Goal: Task Accomplishment & Management: Use online tool/utility

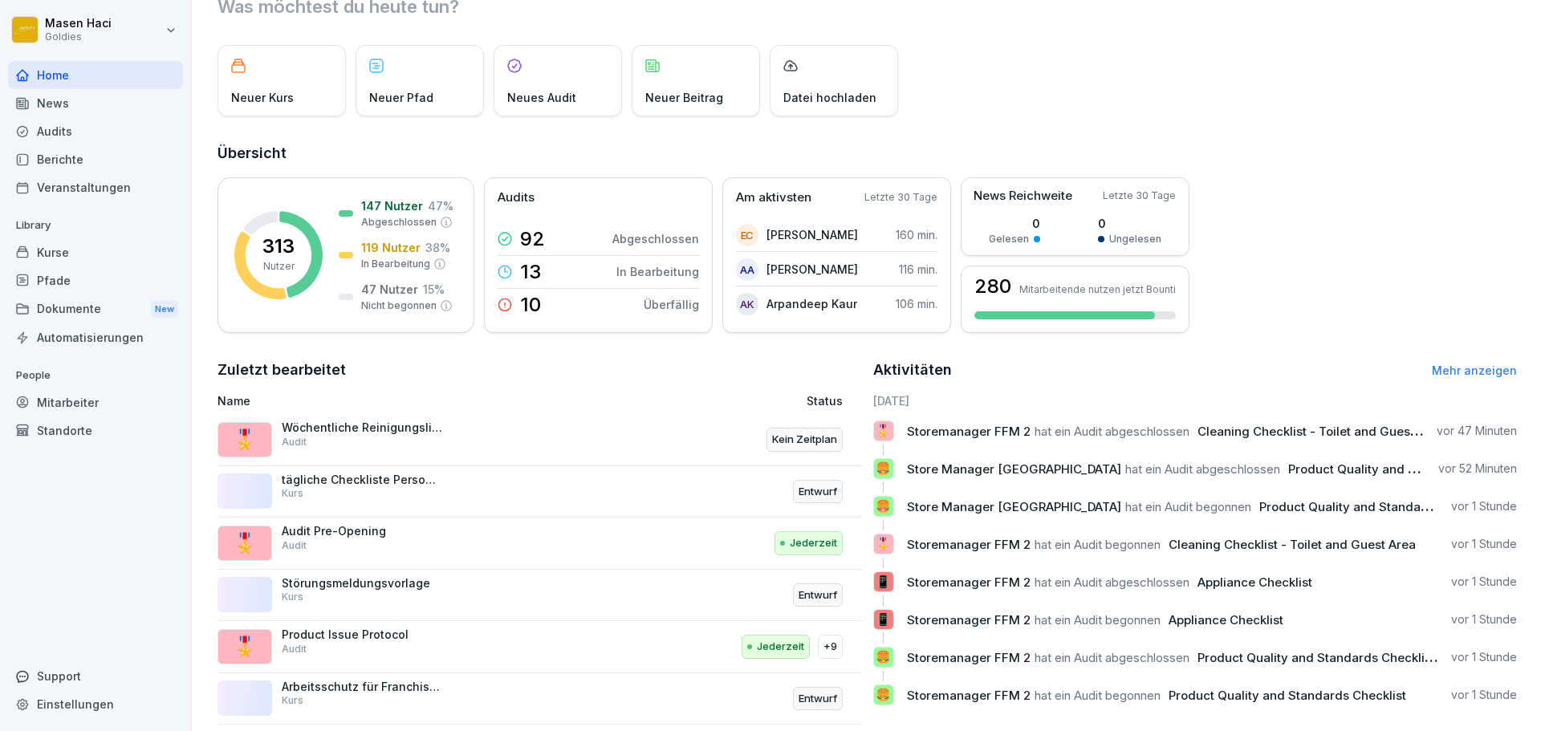
scroll to position [96, 0]
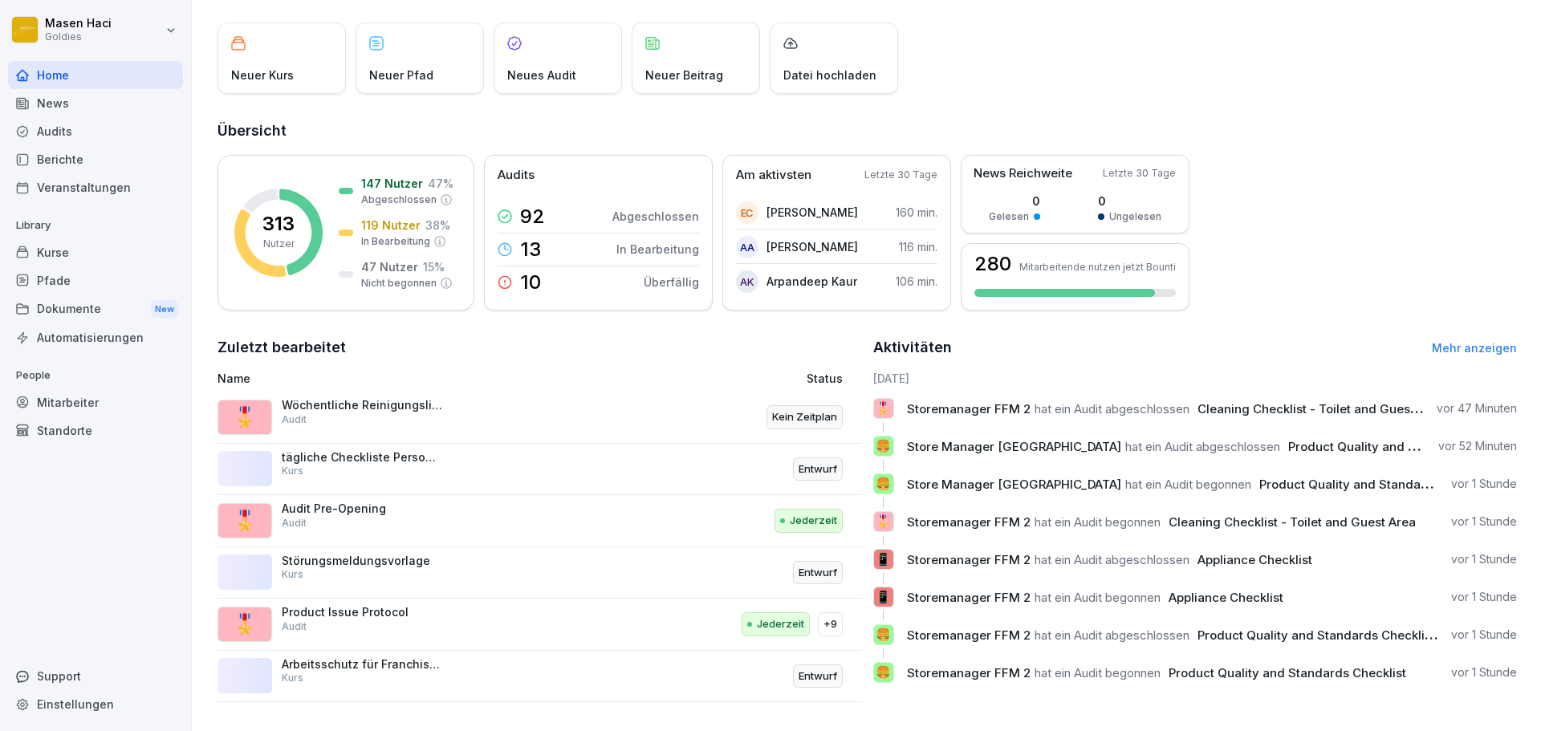
click at [347, 370] on p "Name" at bounding box center [420, 378] width 404 height 17
click at [344, 379] on div "Name Status 🎖️ Wöchentliche Reinigungsliste Personalräume Audit Kein Zeitplan t…" at bounding box center [540, 536] width 645 height 332
click at [342, 392] on div "🎖️ Wöchentliche Reinigungsliste Personalräume Audit Kein Zeitplan" at bounding box center [540, 418] width 645 height 52
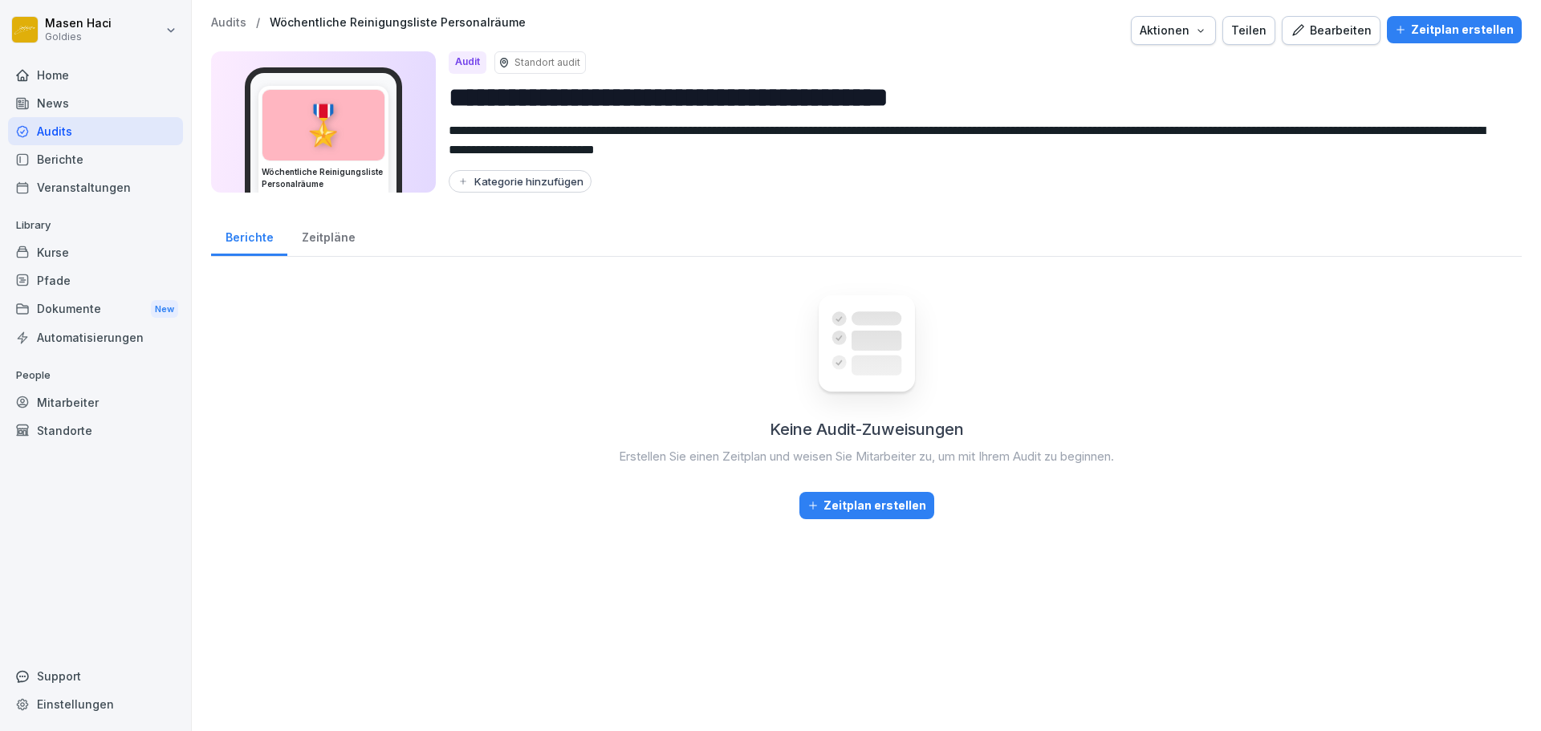
drag, startPoint x: 348, startPoint y: 387, endPoint x: 377, endPoint y: 358, distance: 40.3
click at [377, 358] on div "Keine Audit-Zuweisungen Erstellen Sie einen Zeitplan und weisen Sie Mitarbeiter…" at bounding box center [866, 395] width 1311 height 250
click at [321, 244] on div "Zeitpläne" at bounding box center [328, 235] width 82 height 41
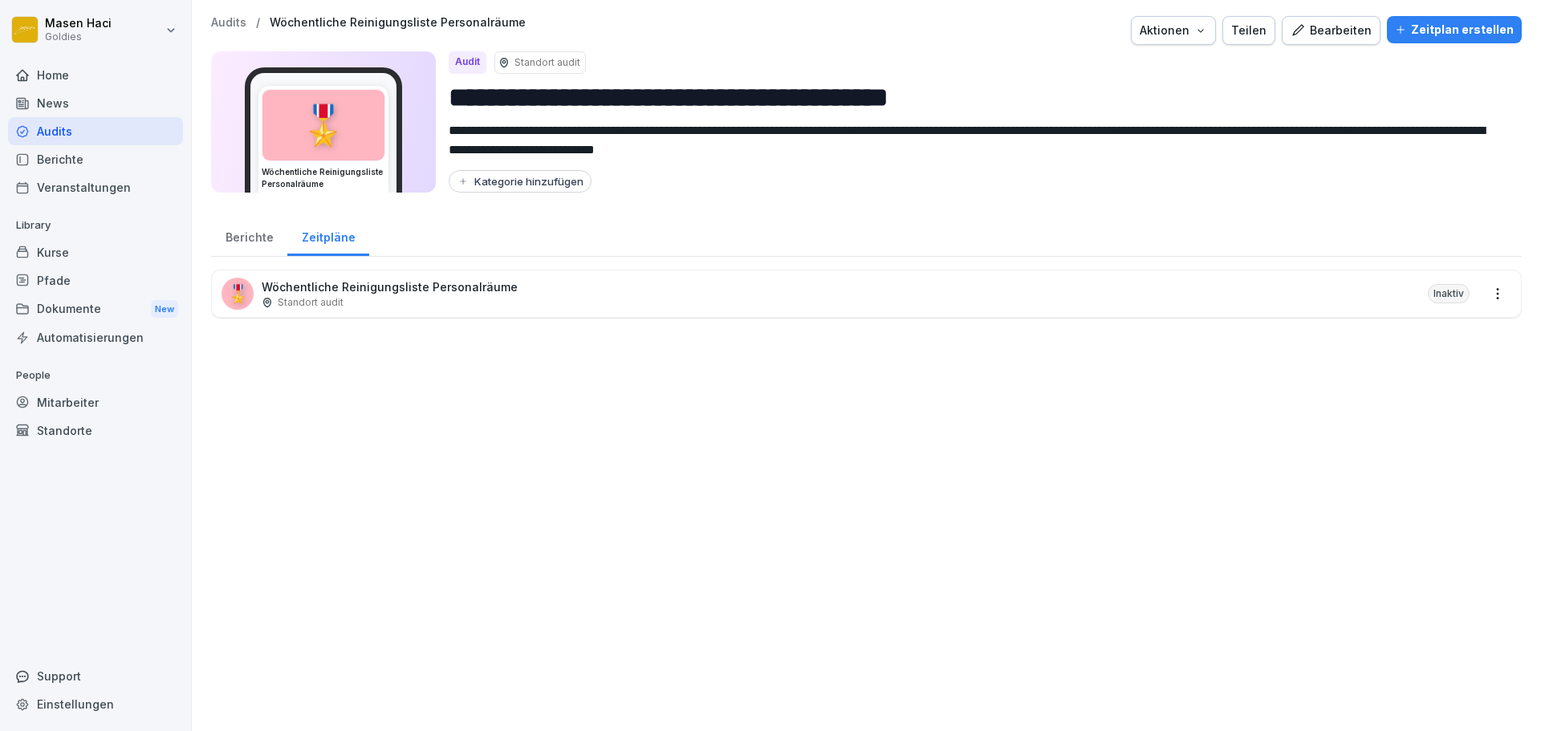
click at [263, 237] on div "Berichte" at bounding box center [249, 235] width 76 height 41
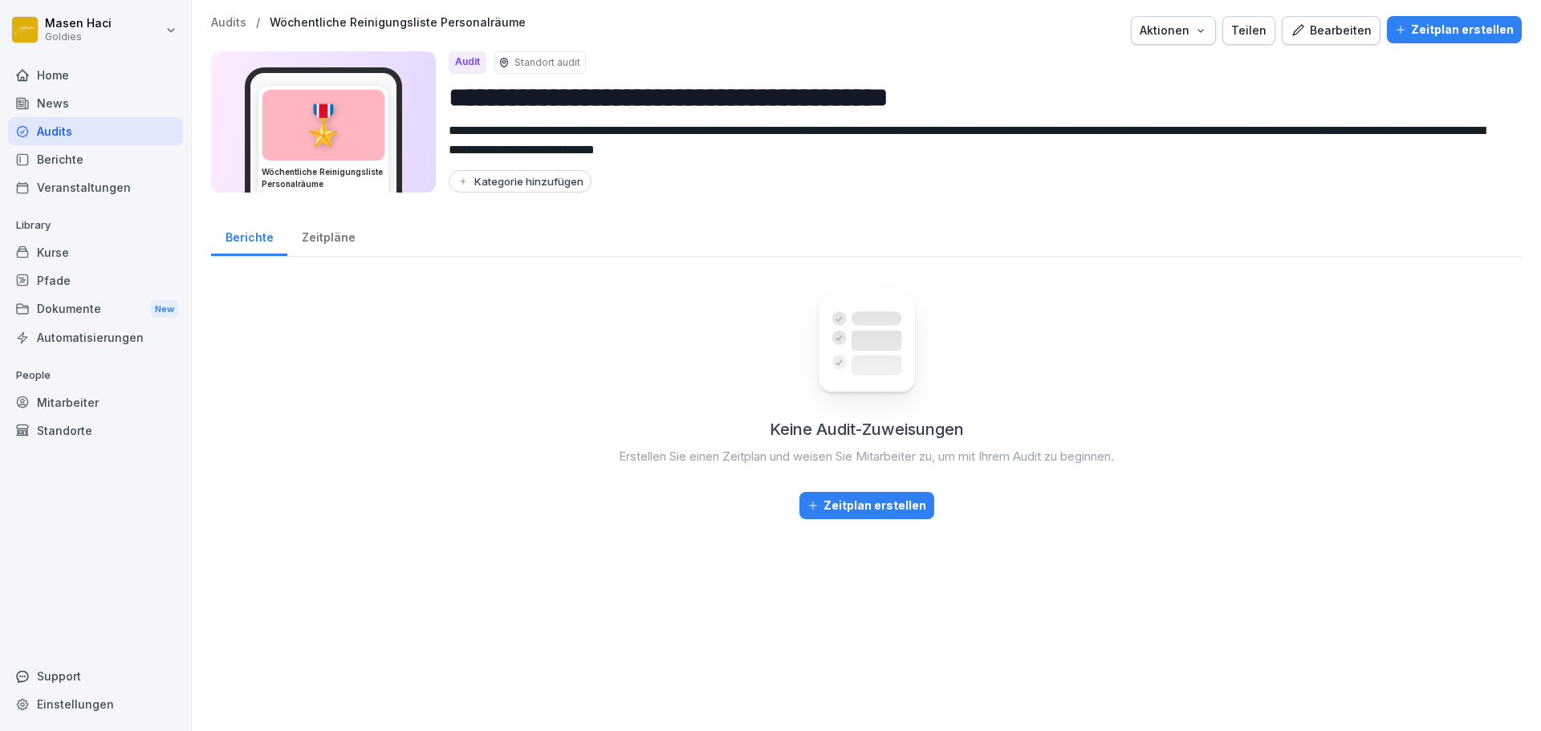
click at [339, 132] on div "🎖️" at bounding box center [324, 125] width 122 height 71
click at [1313, 25] on div "Bearbeiten" at bounding box center [1331, 31] width 81 height 18
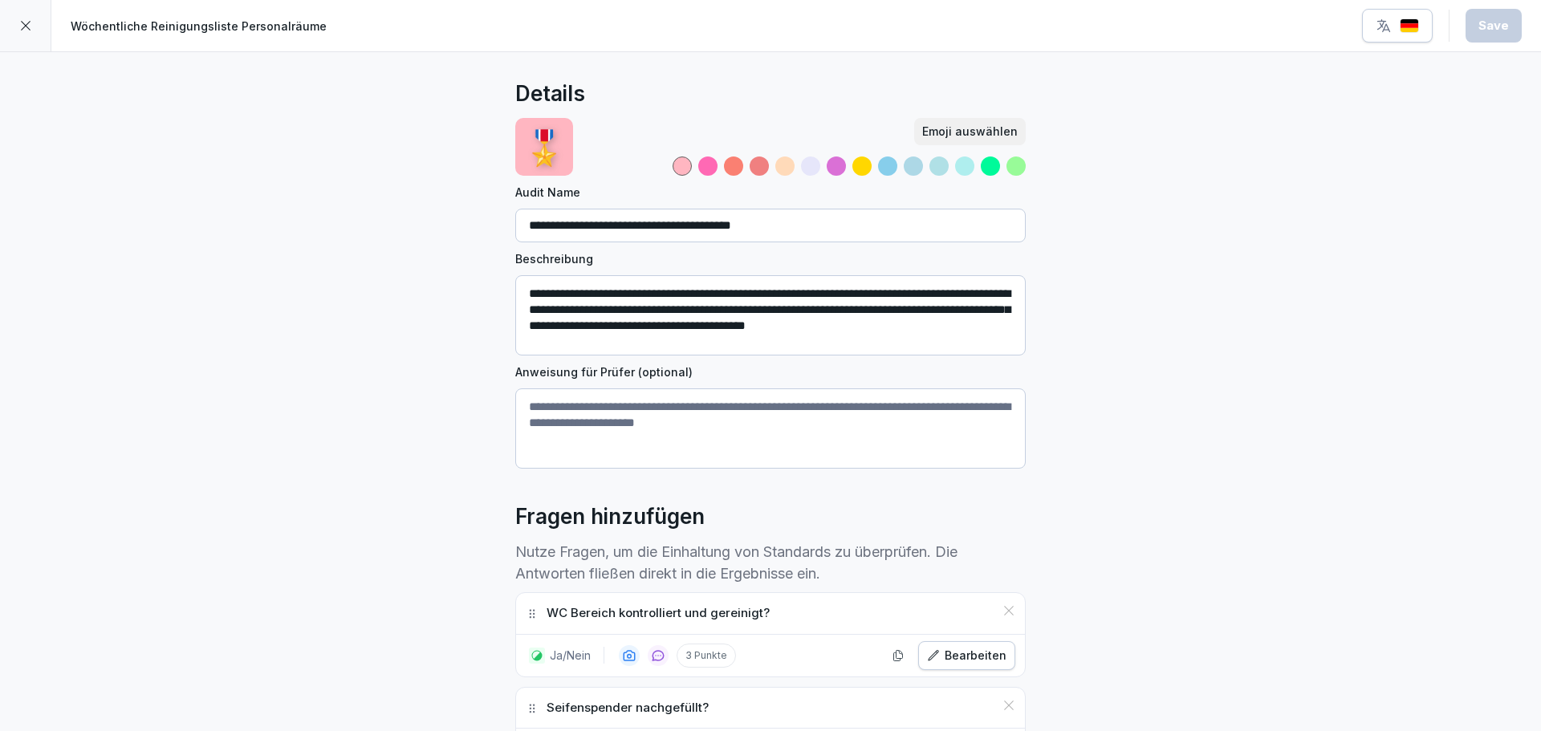
click at [637, 230] on input "**********" at bounding box center [770, 226] width 511 height 34
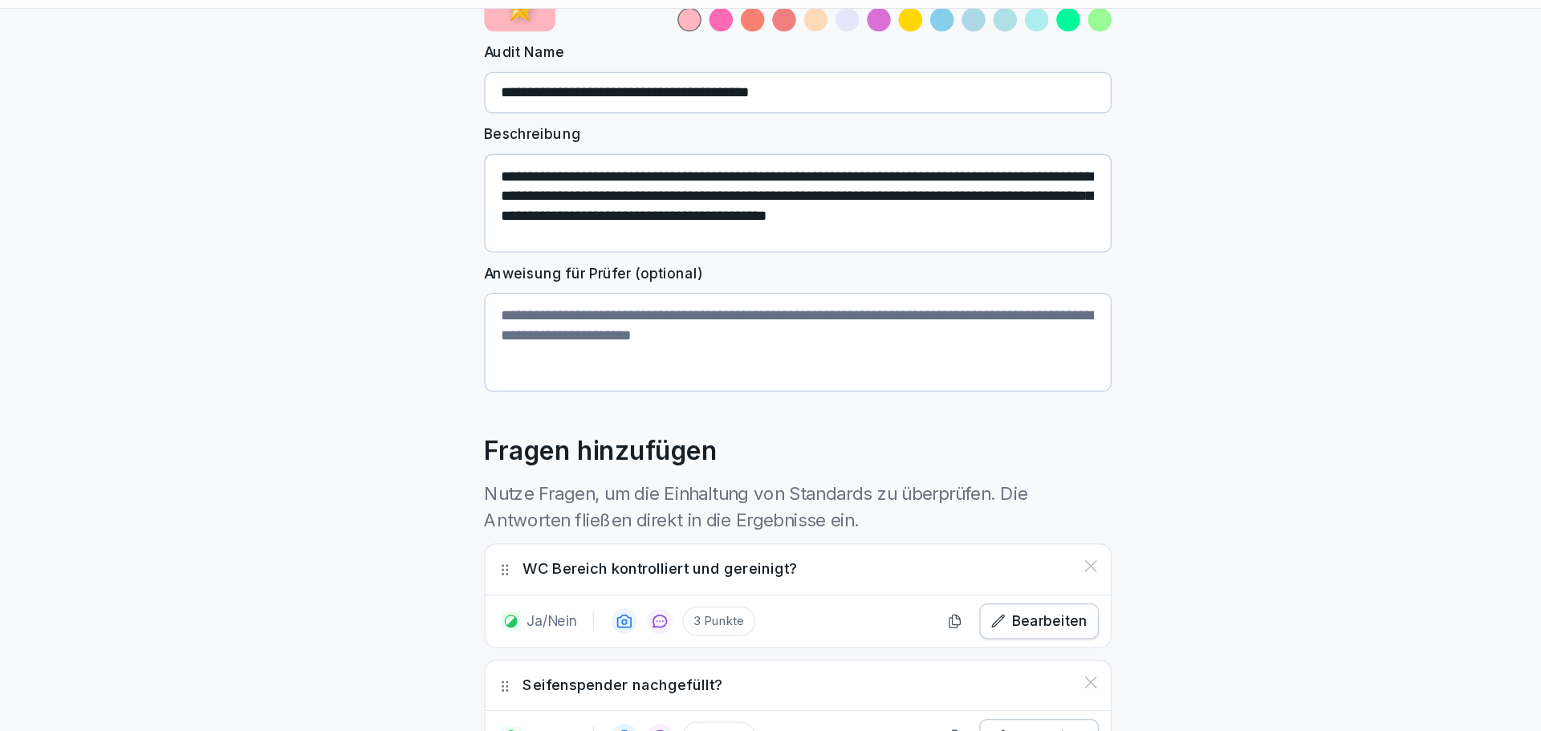
scroll to position [106, 0]
click at [611, 320] on textarea "Anweisung für Prüfer (optional)" at bounding box center [770, 323] width 511 height 80
click at [475, 308] on div "**********" at bounding box center [770, 713] width 1541 height 1534
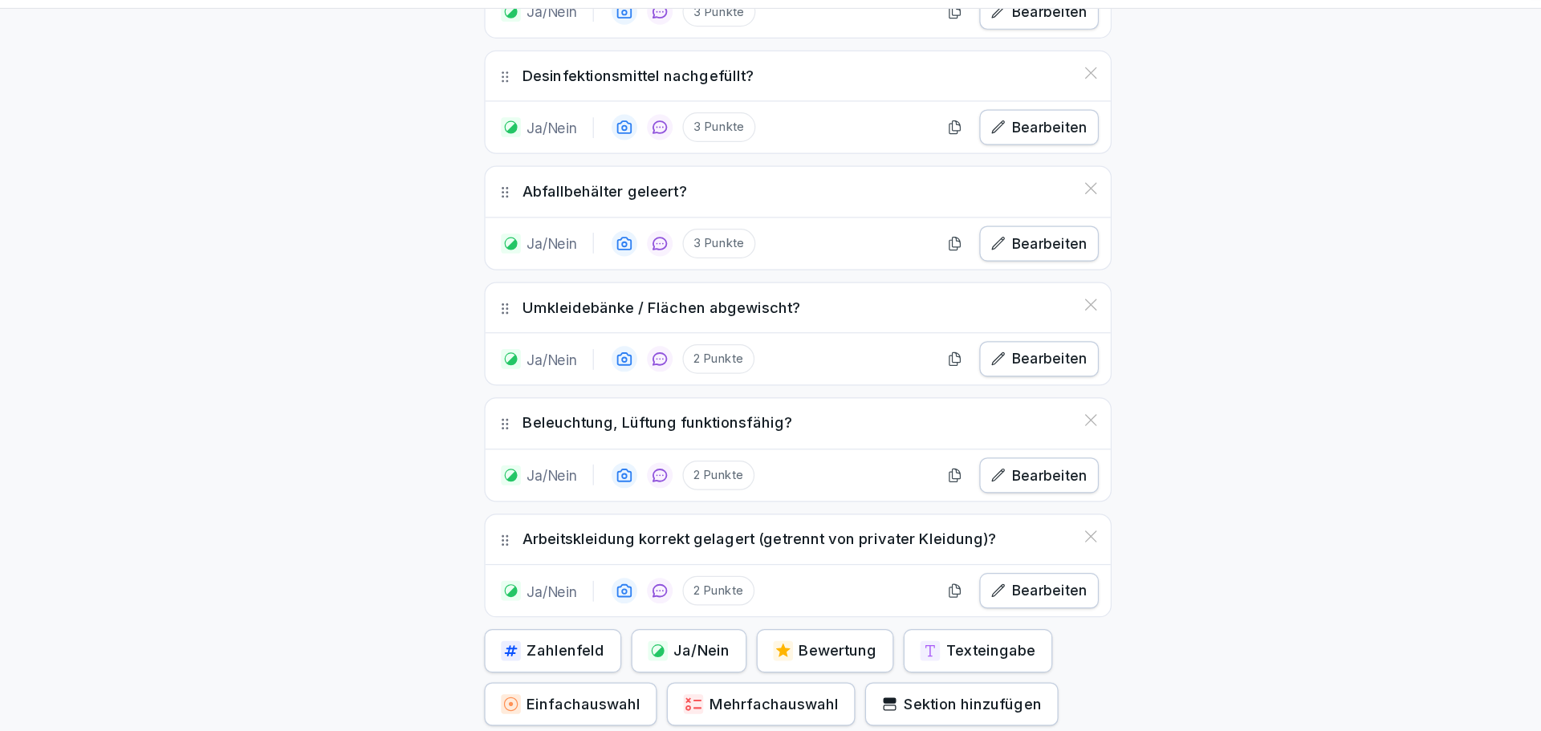
scroll to position [867, 0]
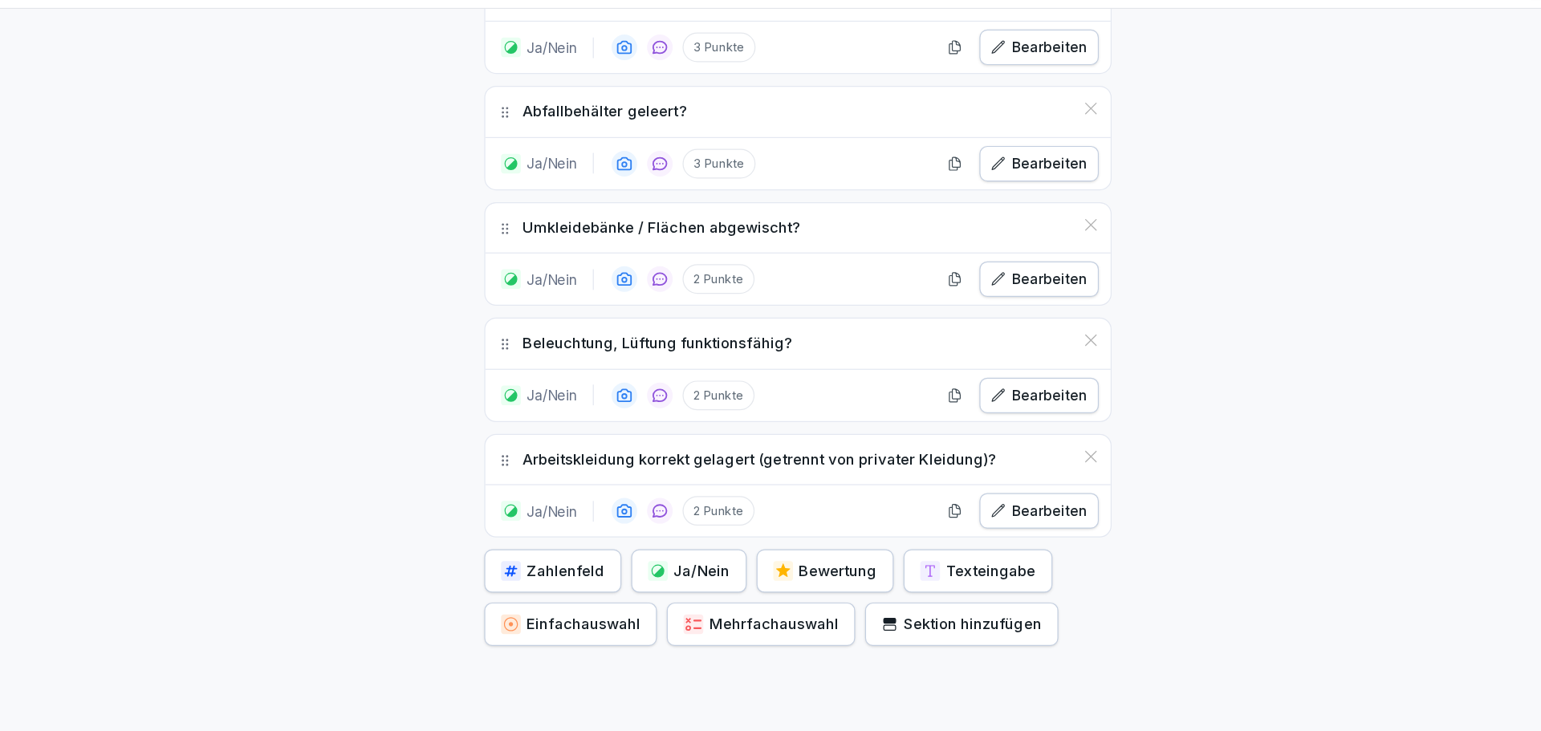
click at [701, 449] on p "2 Punkte" at bounding box center [706, 461] width 59 height 24
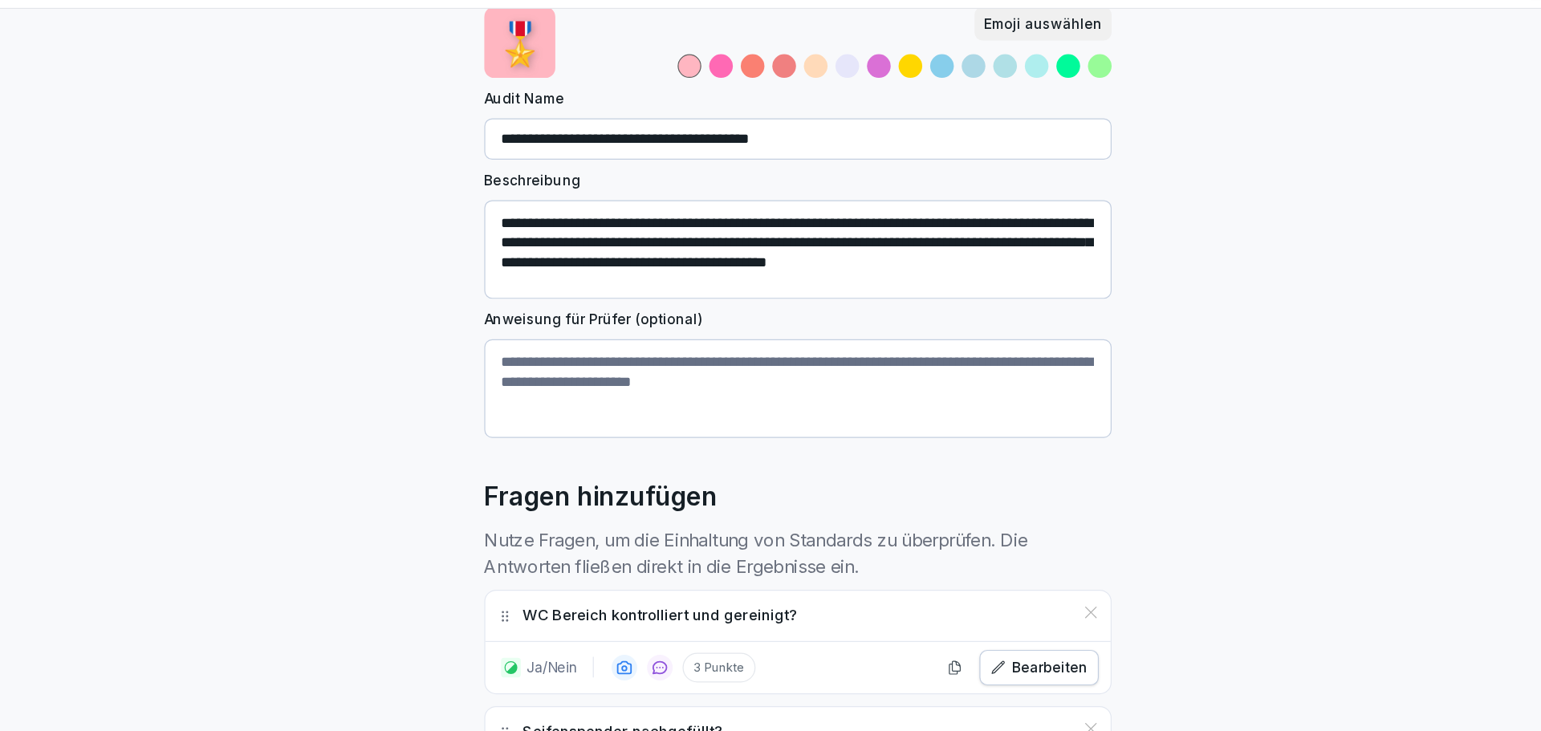
scroll to position [0, 0]
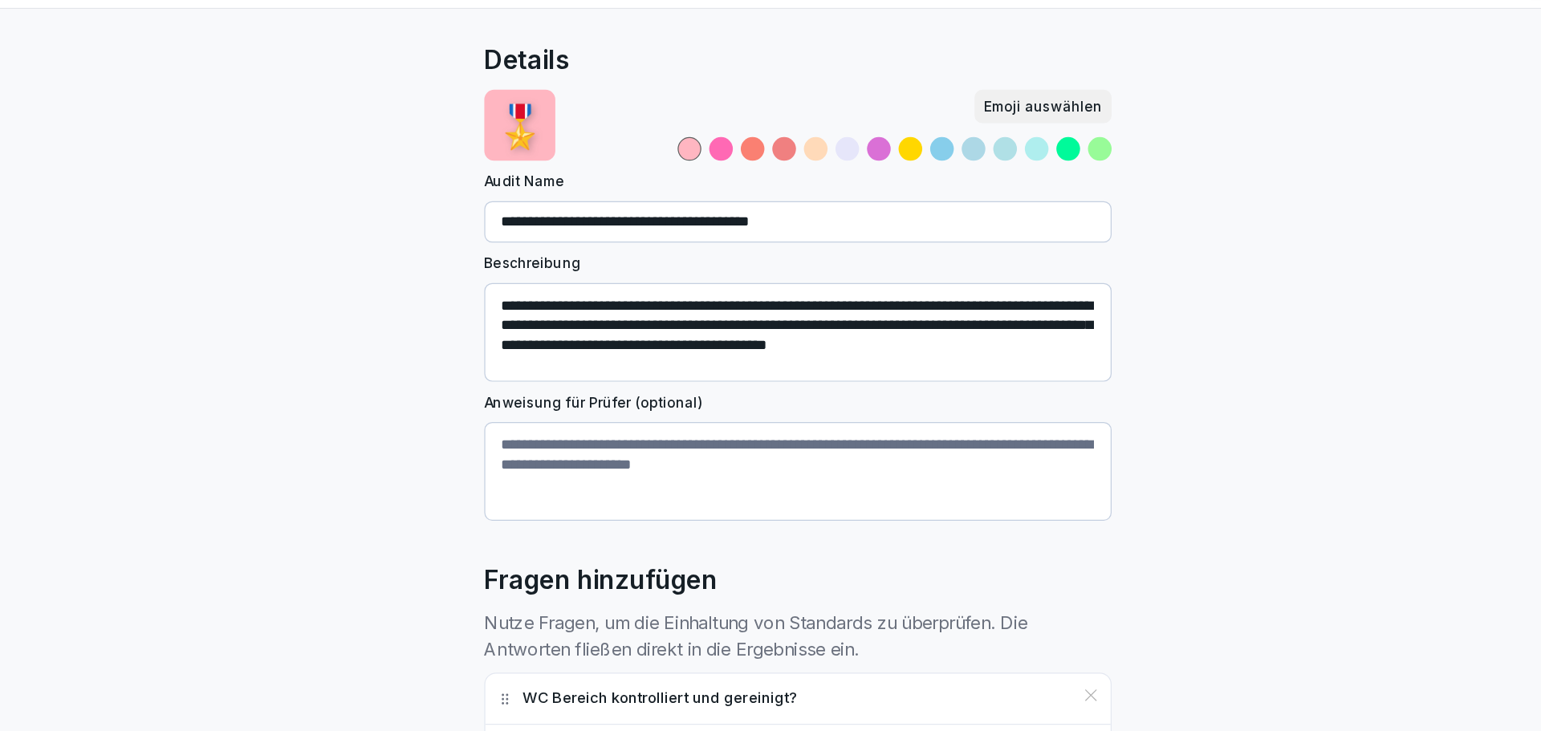
click at [625, 444] on textarea "Anweisung für Prüfer (optional)" at bounding box center [770, 429] width 511 height 80
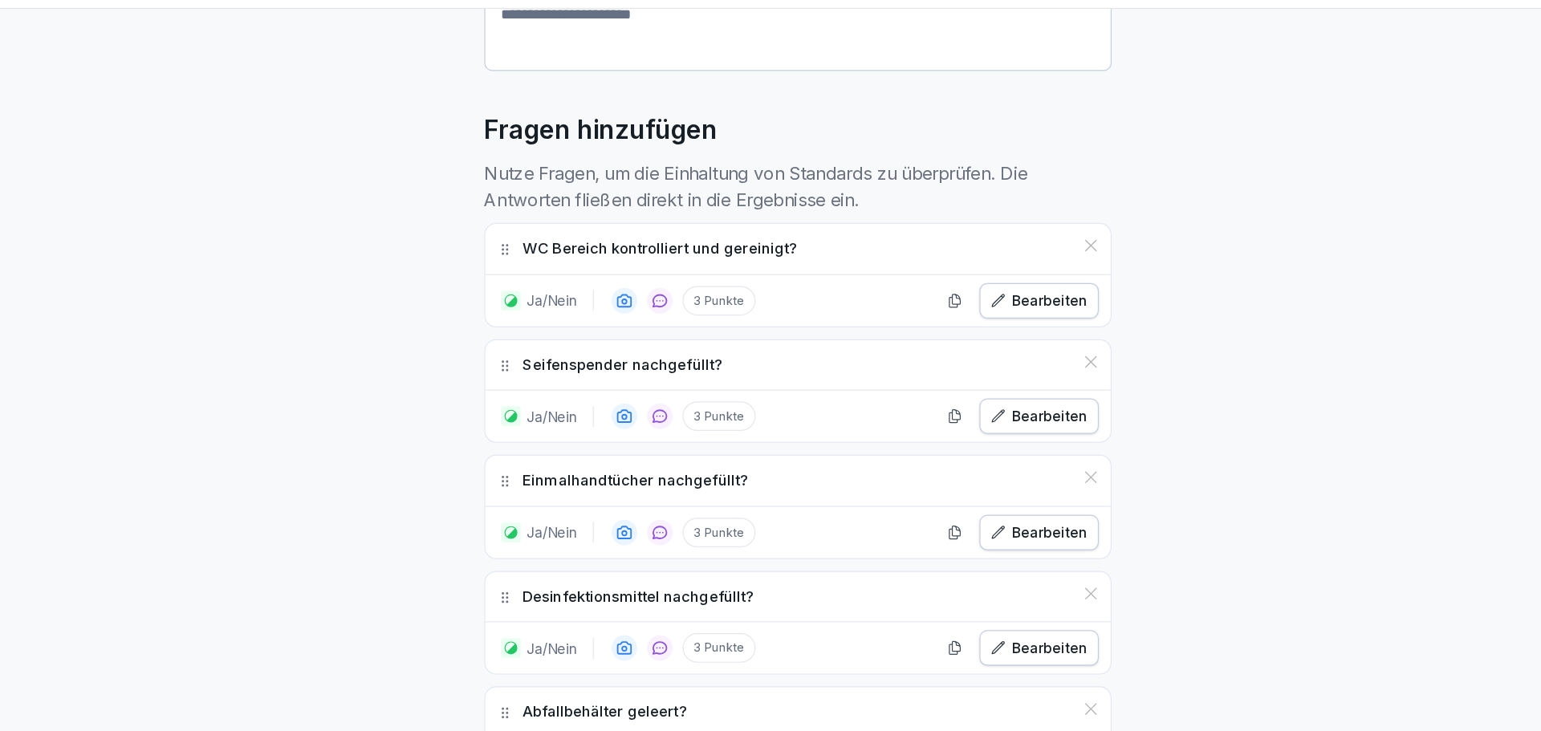
scroll to position [365, 0]
click at [823, 207] on p "Nutze Fragen, um die Einhaltung von Standards zu überprüfen. Die Antworten flie…" at bounding box center [770, 197] width 511 height 43
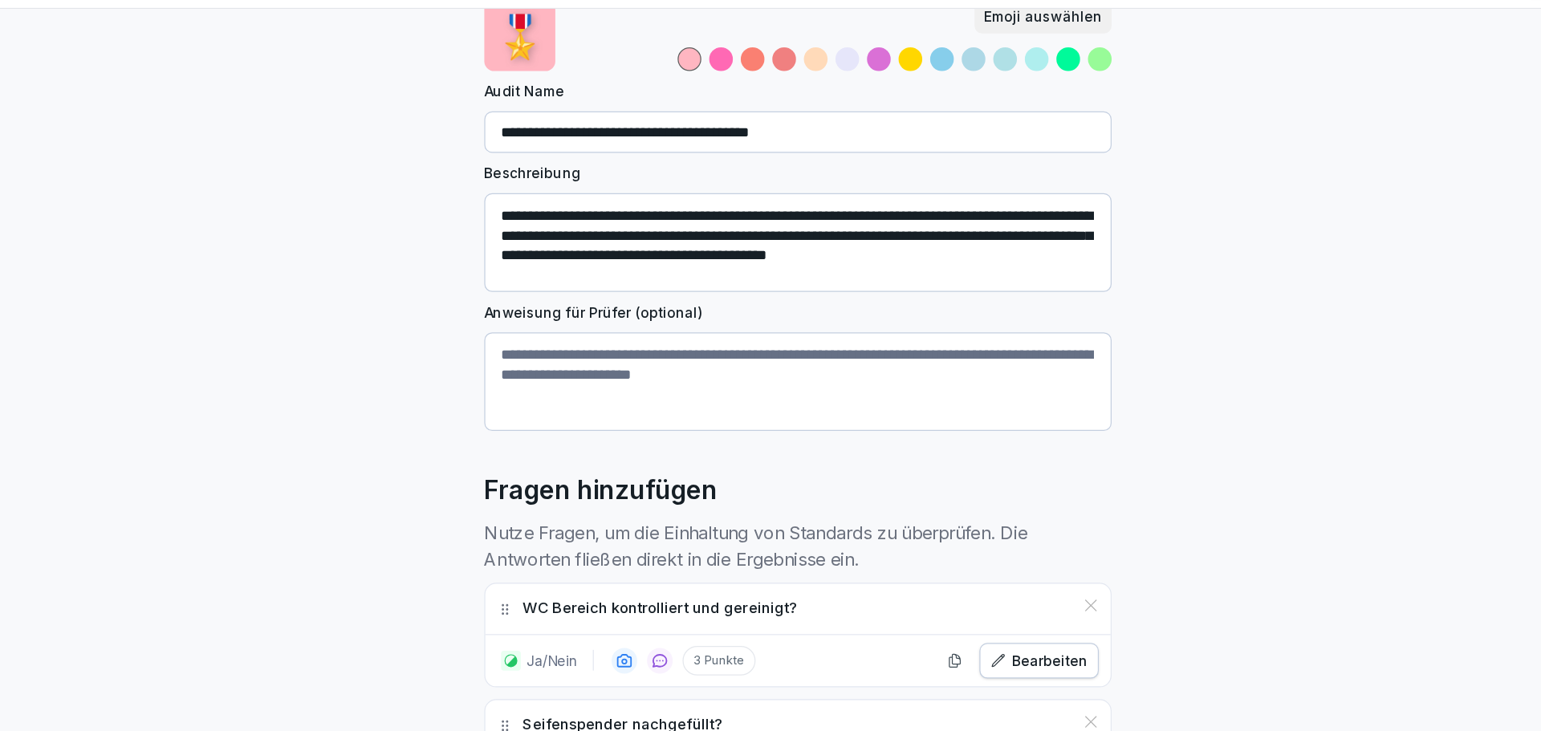
scroll to position [73, 0]
click at [764, 217] on textarea "**********" at bounding box center [770, 242] width 511 height 80
click at [764, 245] on textarea "**********" at bounding box center [770, 242] width 511 height 80
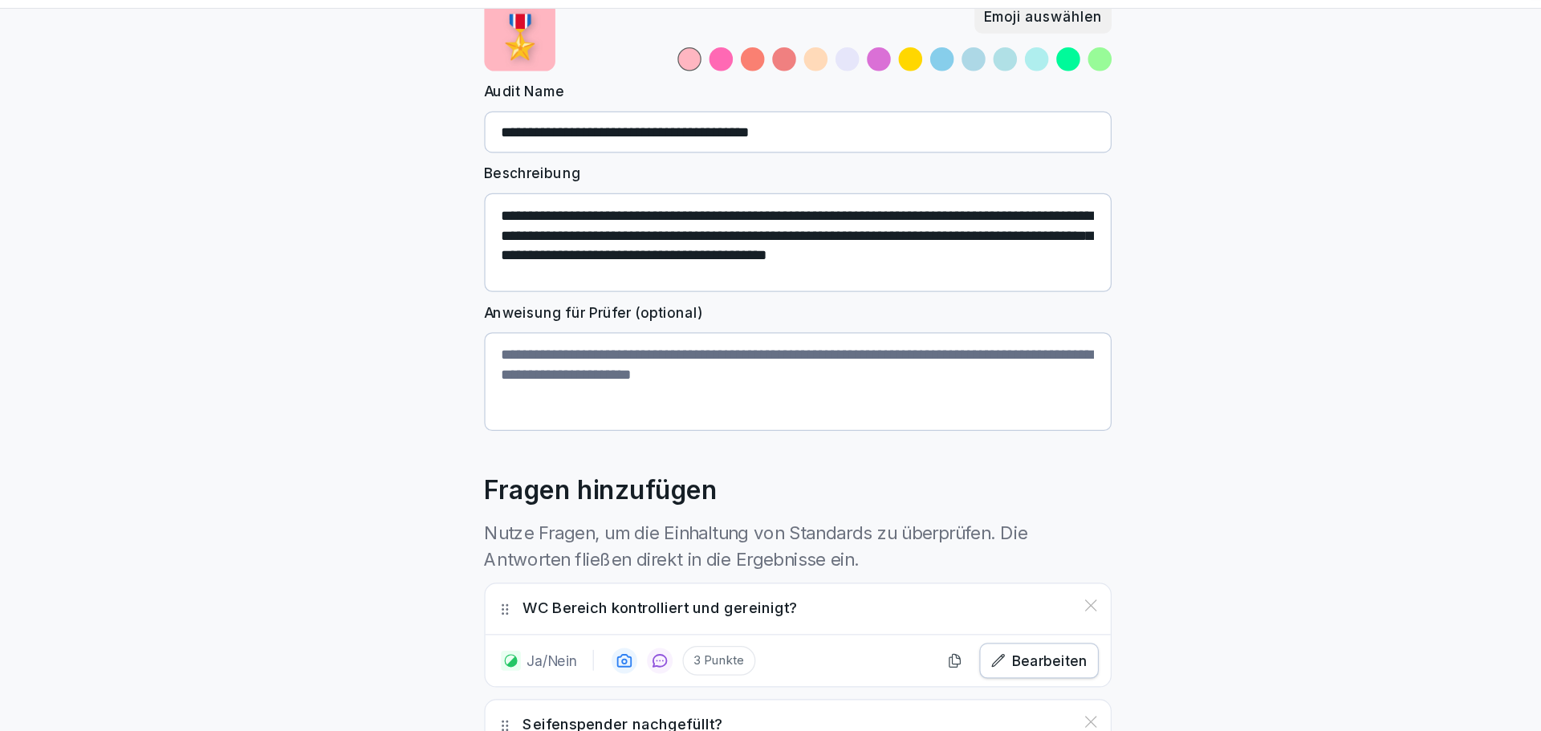
click at [764, 245] on textarea "**********" at bounding box center [770, 242] width 511 height 80
click at [646, 267] on textarea "**********" at bounding box center [770, 242] width 511 height 80
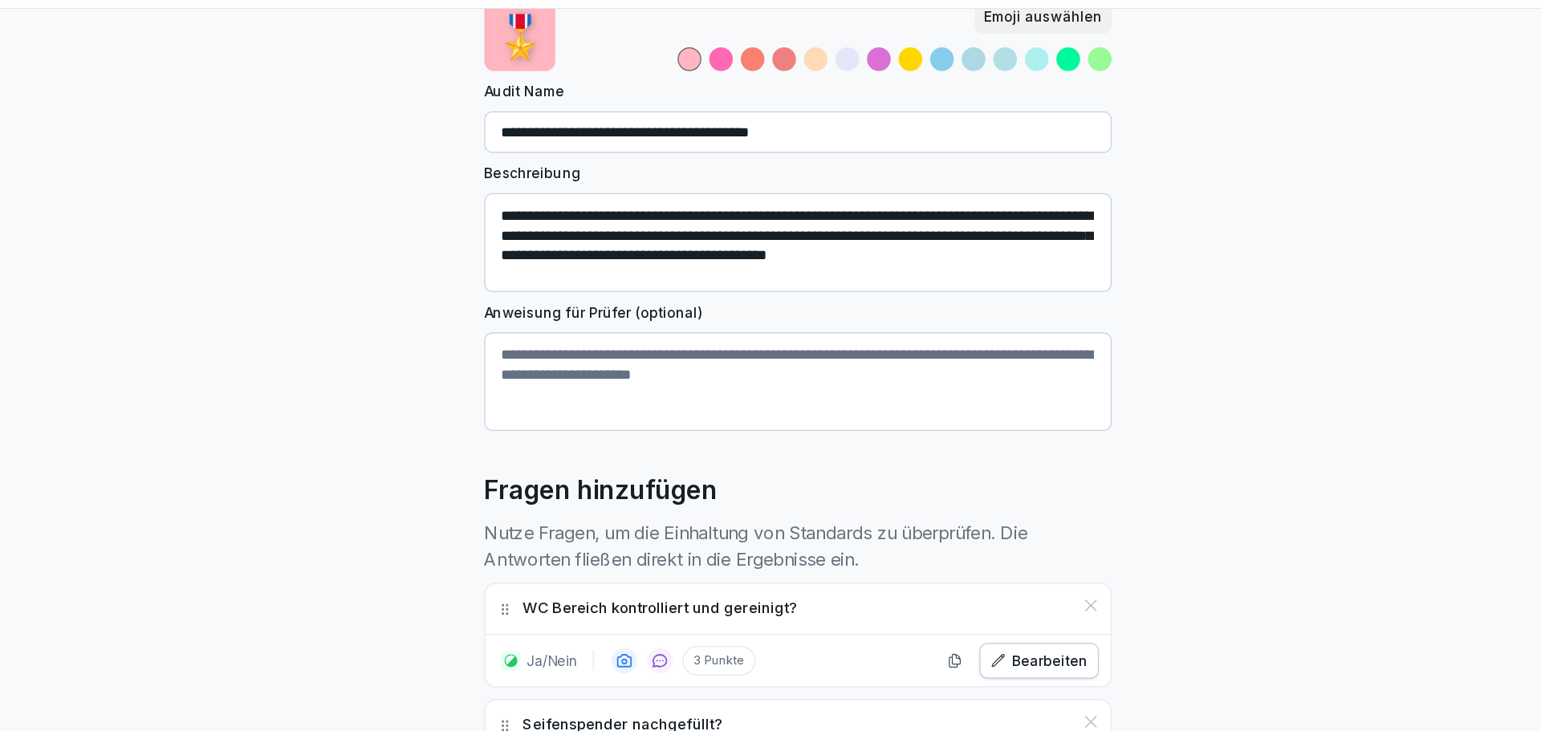
click at [646, 267] on textarea "**********" at bounding box center [770, 242] width 511 height 80
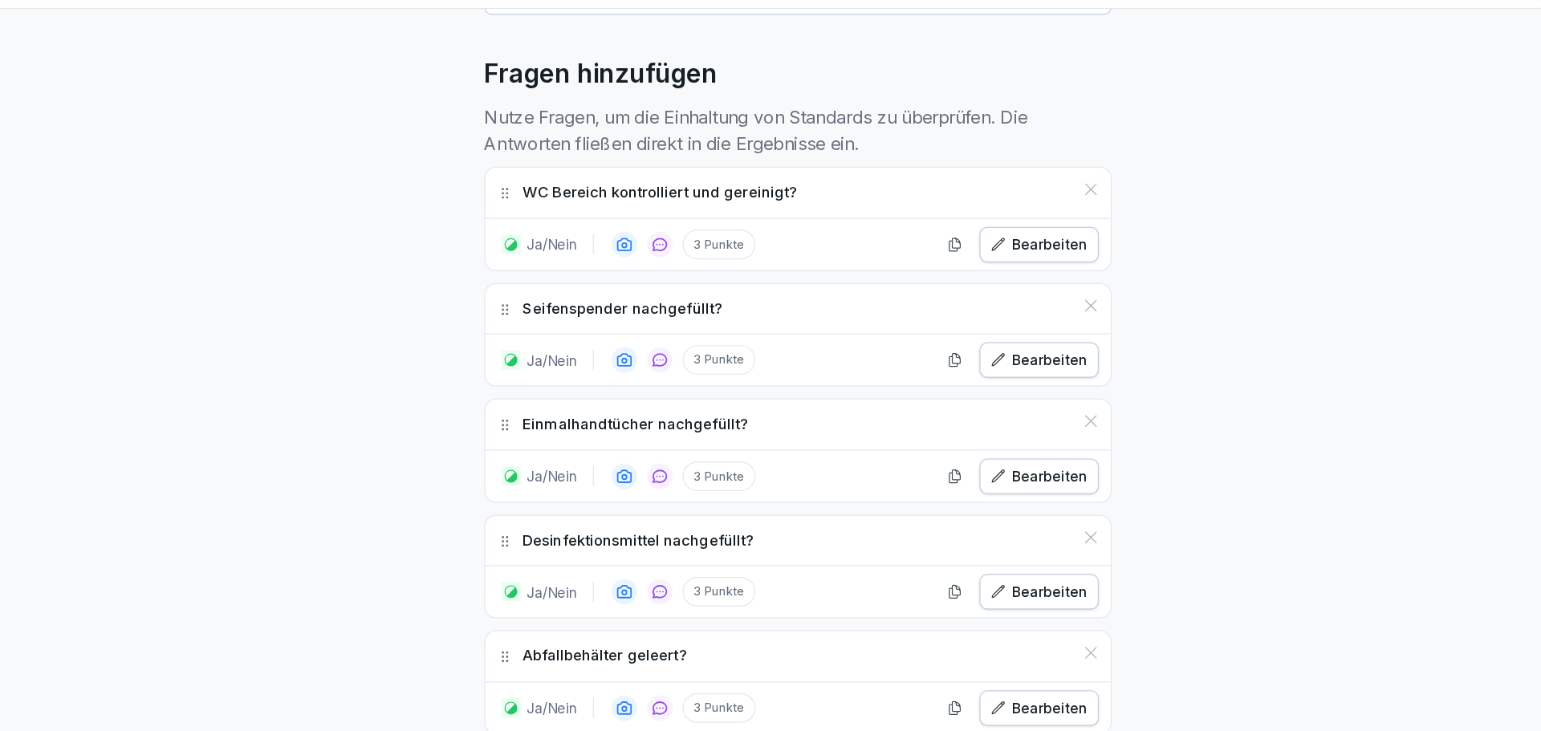
scroll to position [417, 0]
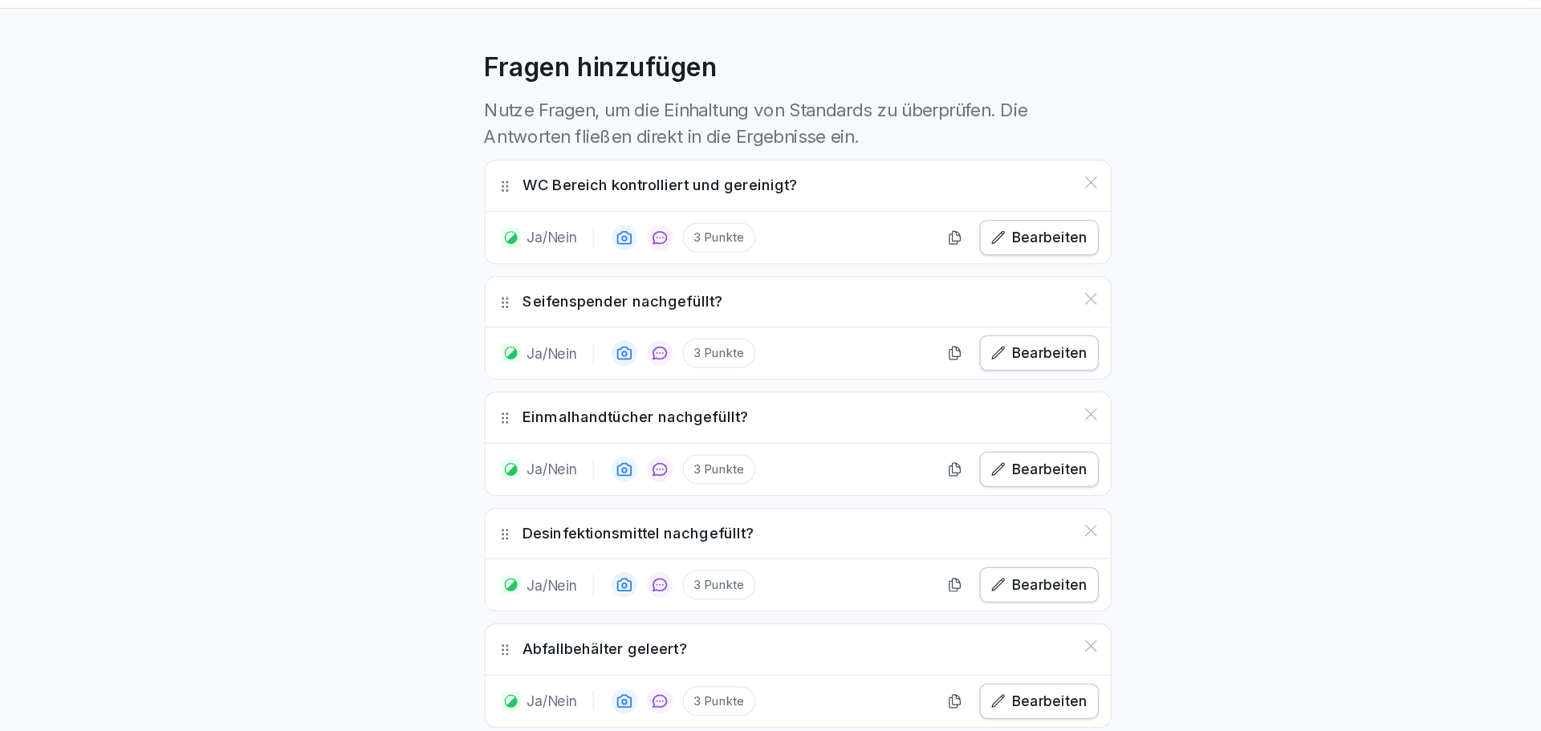
click at [426, 276] on div "**********" at bounding box center [770, 402] width 1541 height 1534
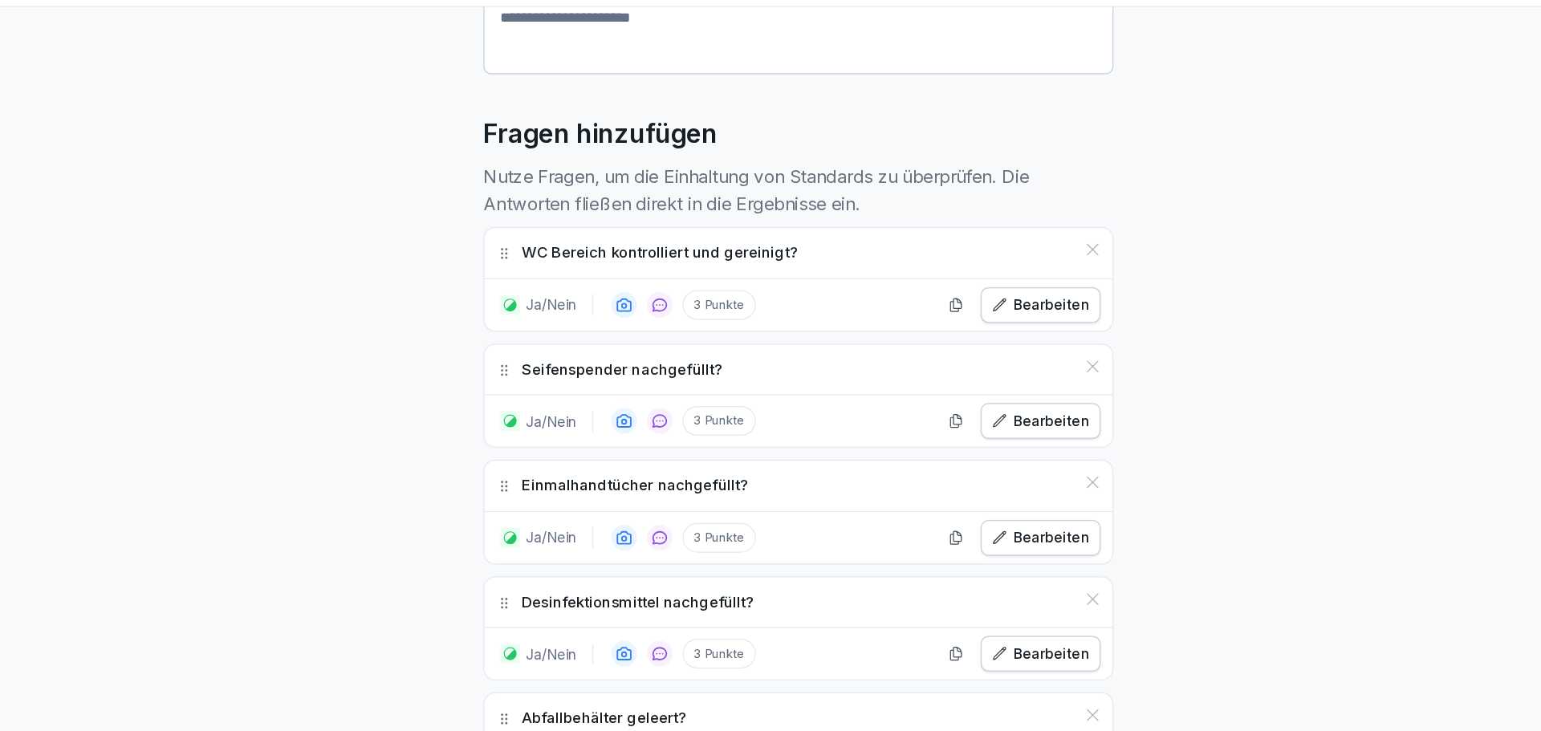
scroll to position [361, 0]
click at [617, 245] on p "WC Bereich kontrolliert und gereinigt?" at bounding box center [658, 252] width 223 height 18
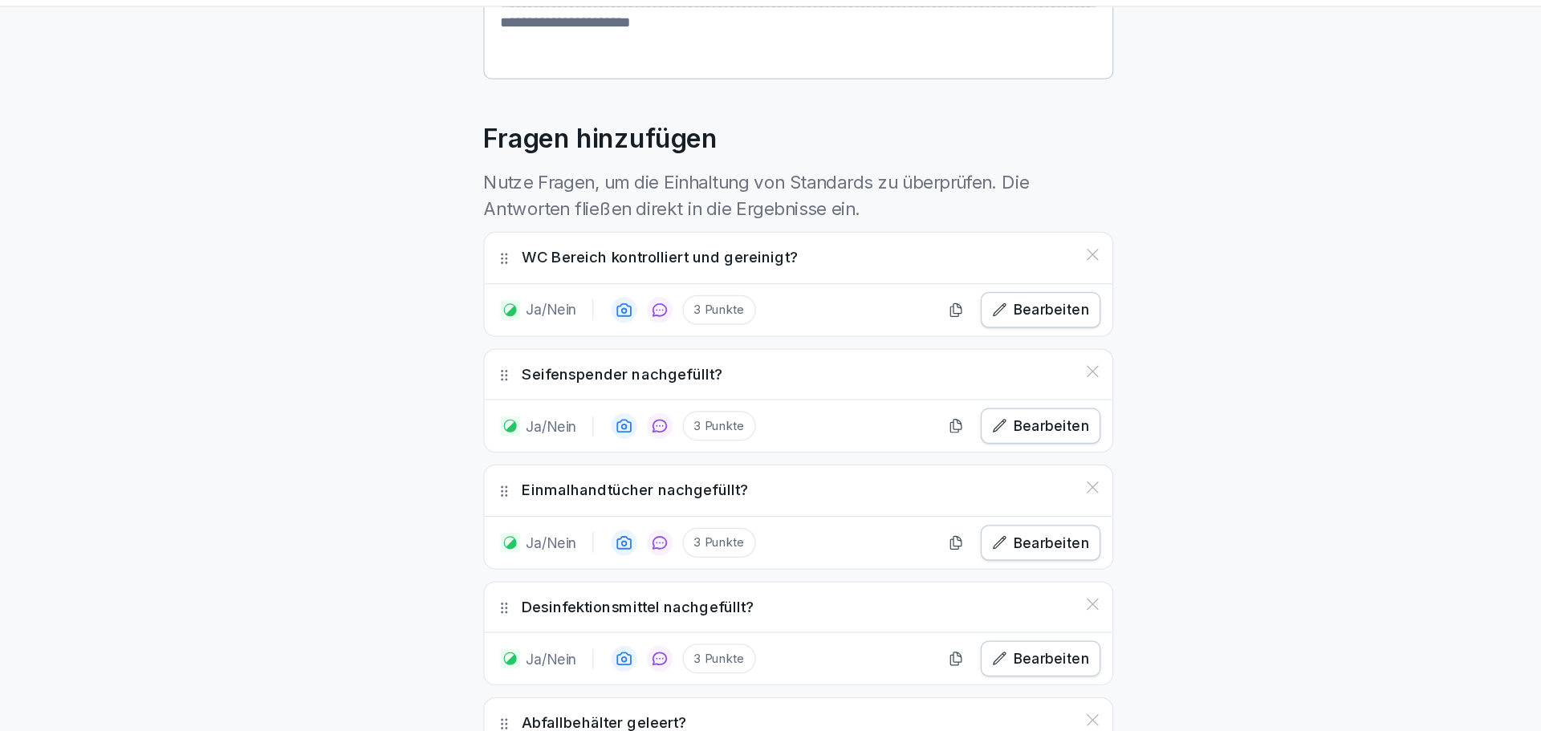
scroll to position [357, 0]
click at [582, 434] on div "Einmalhandtücher nachgefüllt?" at bounding box center [770, 445] width 509 height 41
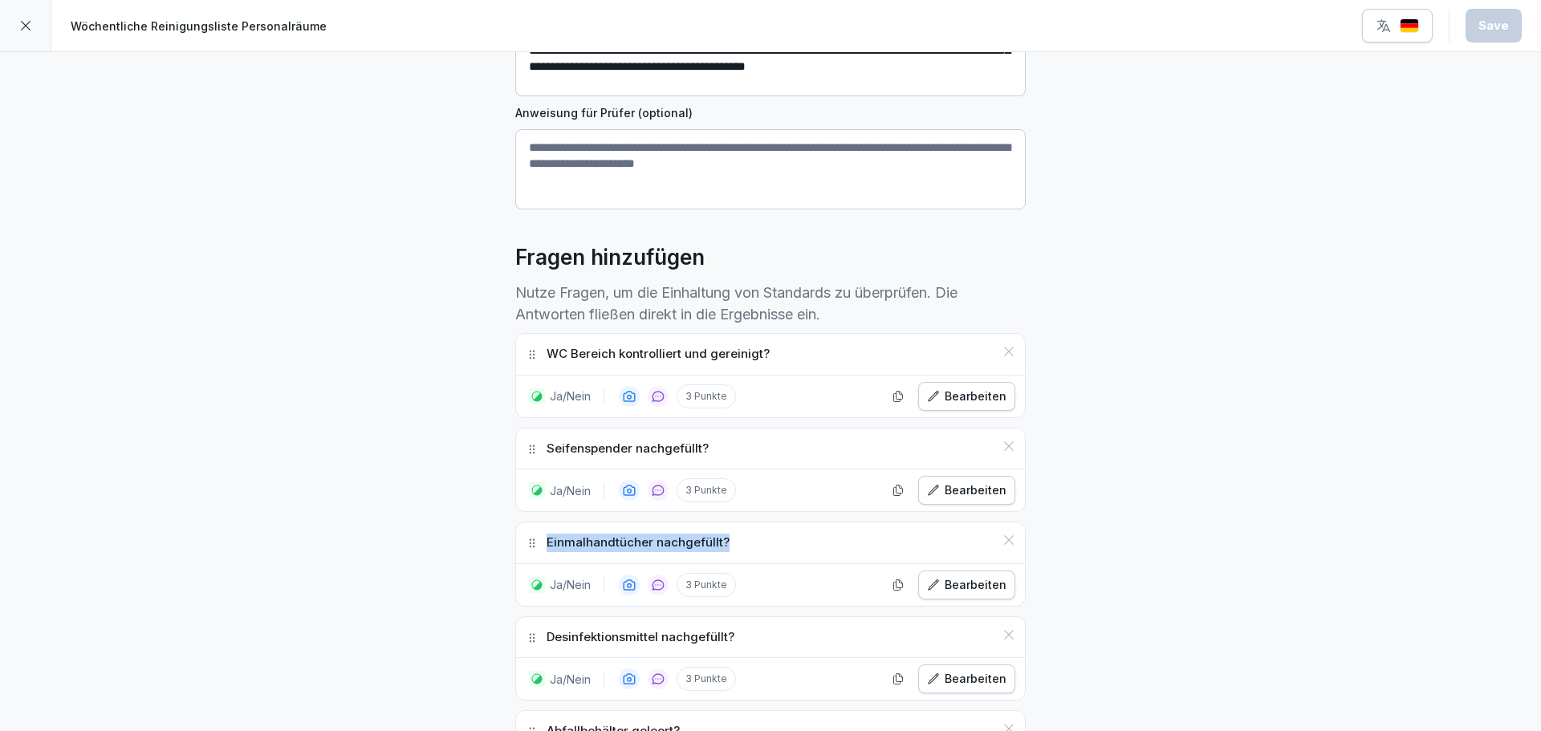
scroll to position [0, 0]
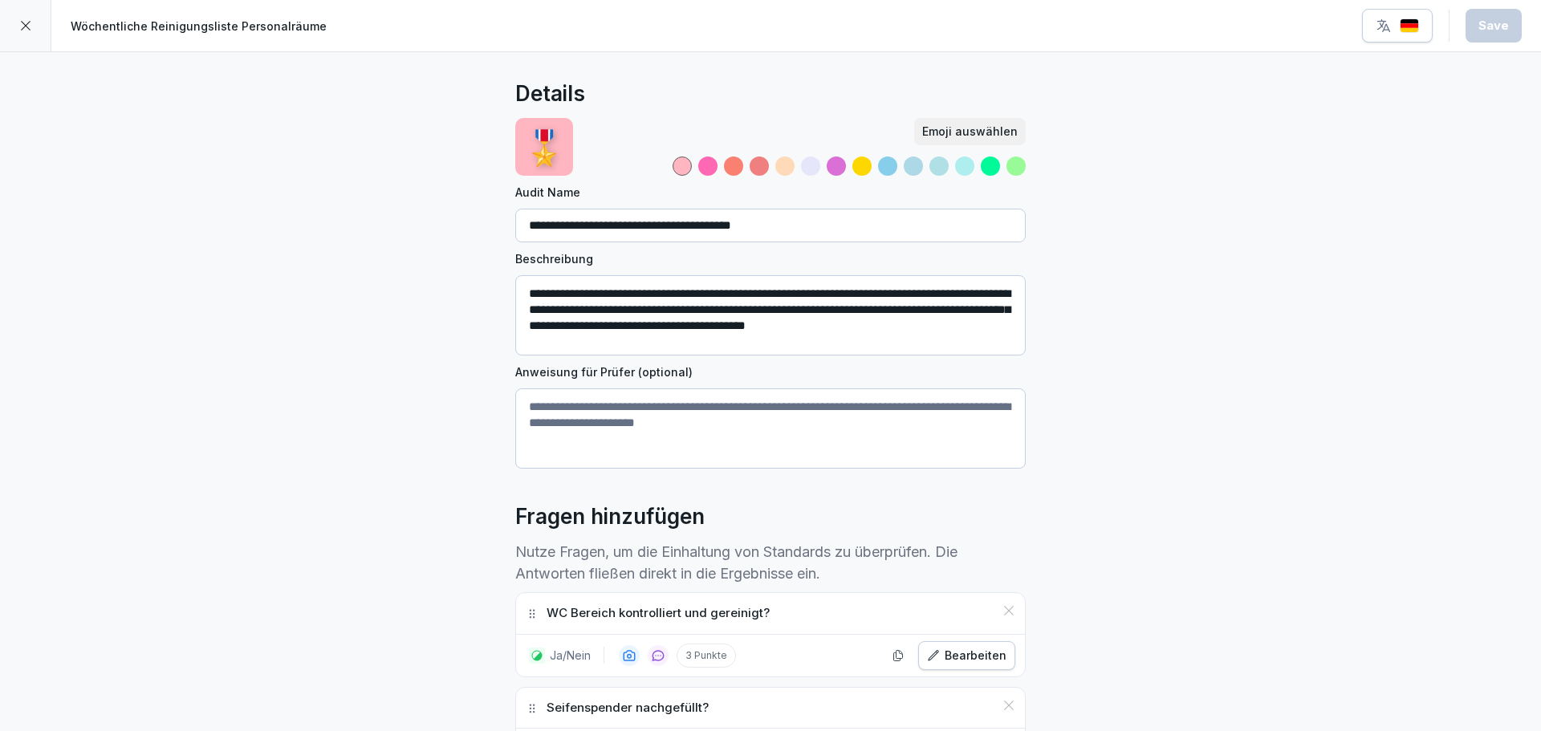
click at [12, 33] on div at bounding box center [25, 25] width 51 height 51
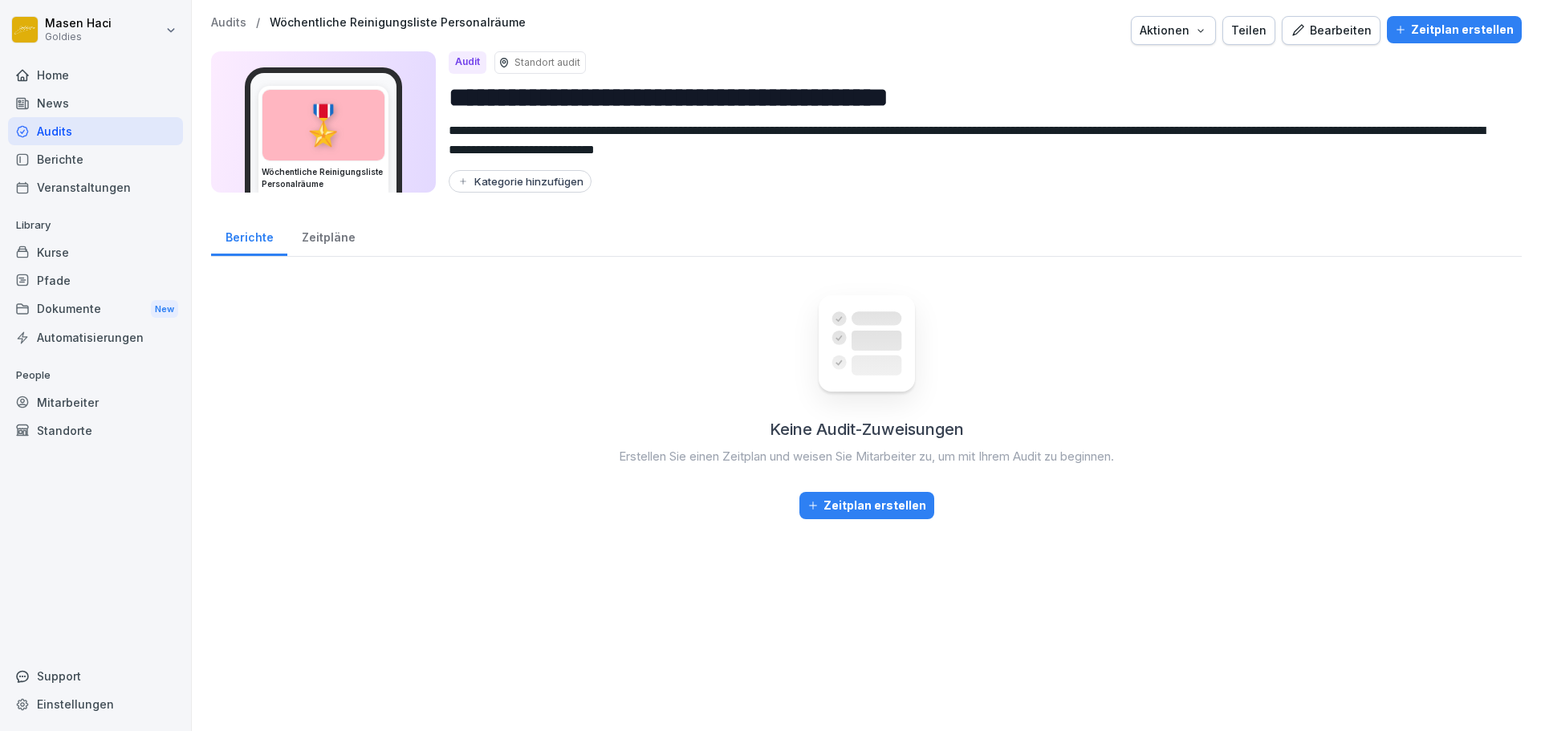
click at [76, 122] on div "Audits" at bounding box center [95, 131] width 175 height 28
click at [76, 120] on div "Audits" at bounding box center [95, 131] width 175 height 28
click at [77, 108] on div "News" at bounding box center [95, 103] width 175 height 28
click at [59, 43] on html "**********" at bounding box center [770, 365] width 1541 height 731
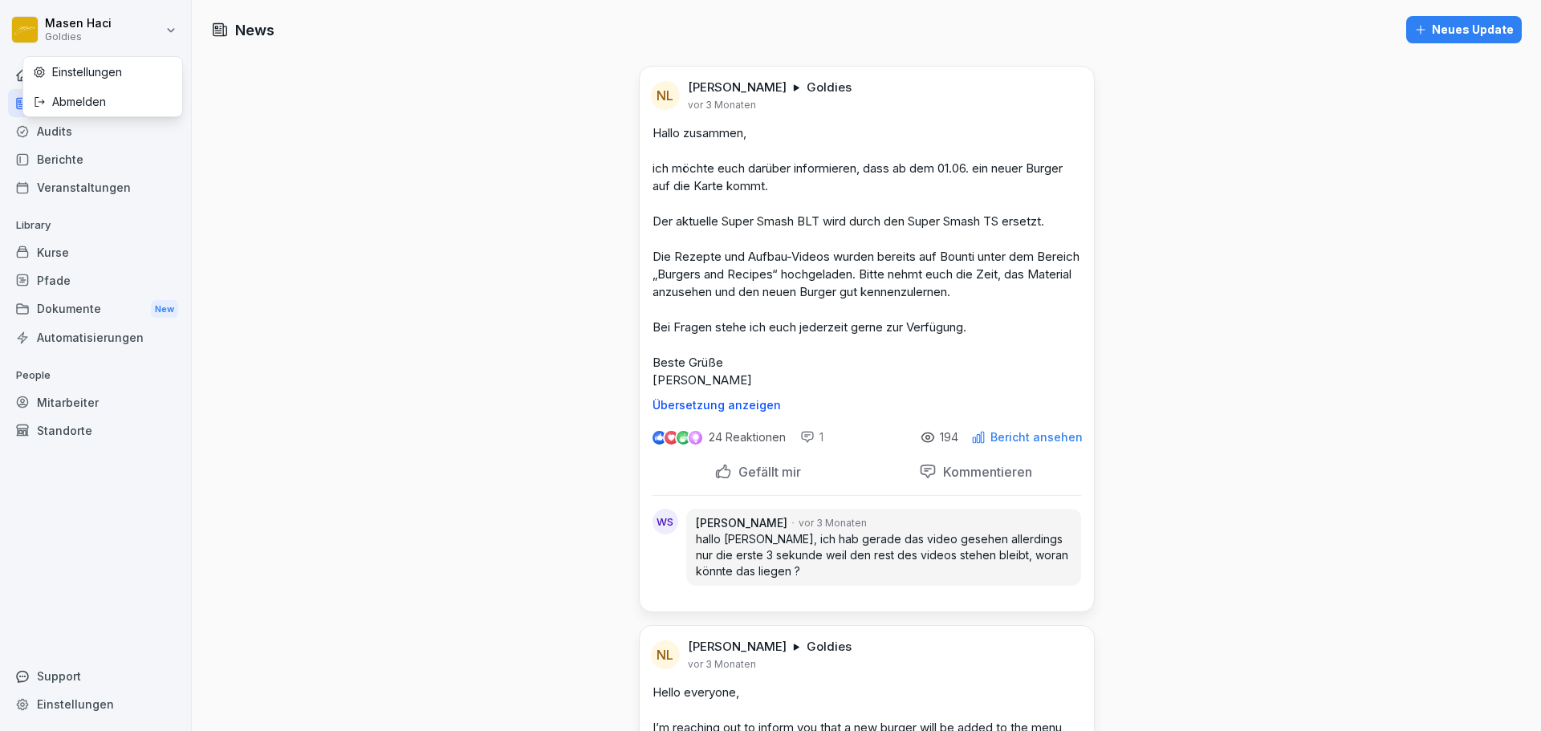
click at [38, 21] on html "Masen Haci Goldies Home News Audits Berichte Veranstaltungen Library Kurse Pfad…" at bounding box center [770, 365] width 1541 height 731
click at [36, 94] on div "News" at bounding box center [95, 103] width 175 height 28
click at [48, 74] on div "Home" at bounding box center [95, 75] width 175 height 28
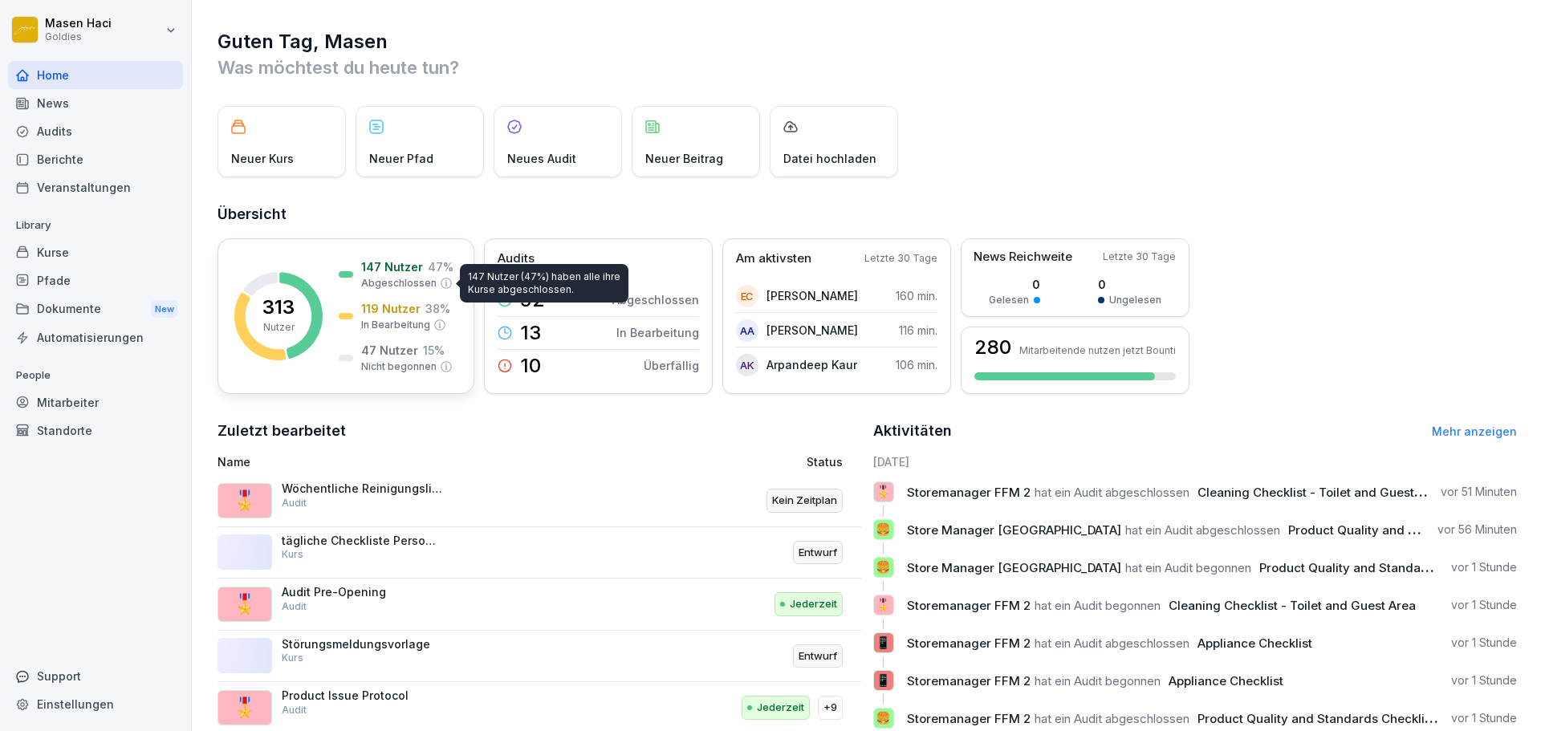
scroll to position [96, 0]
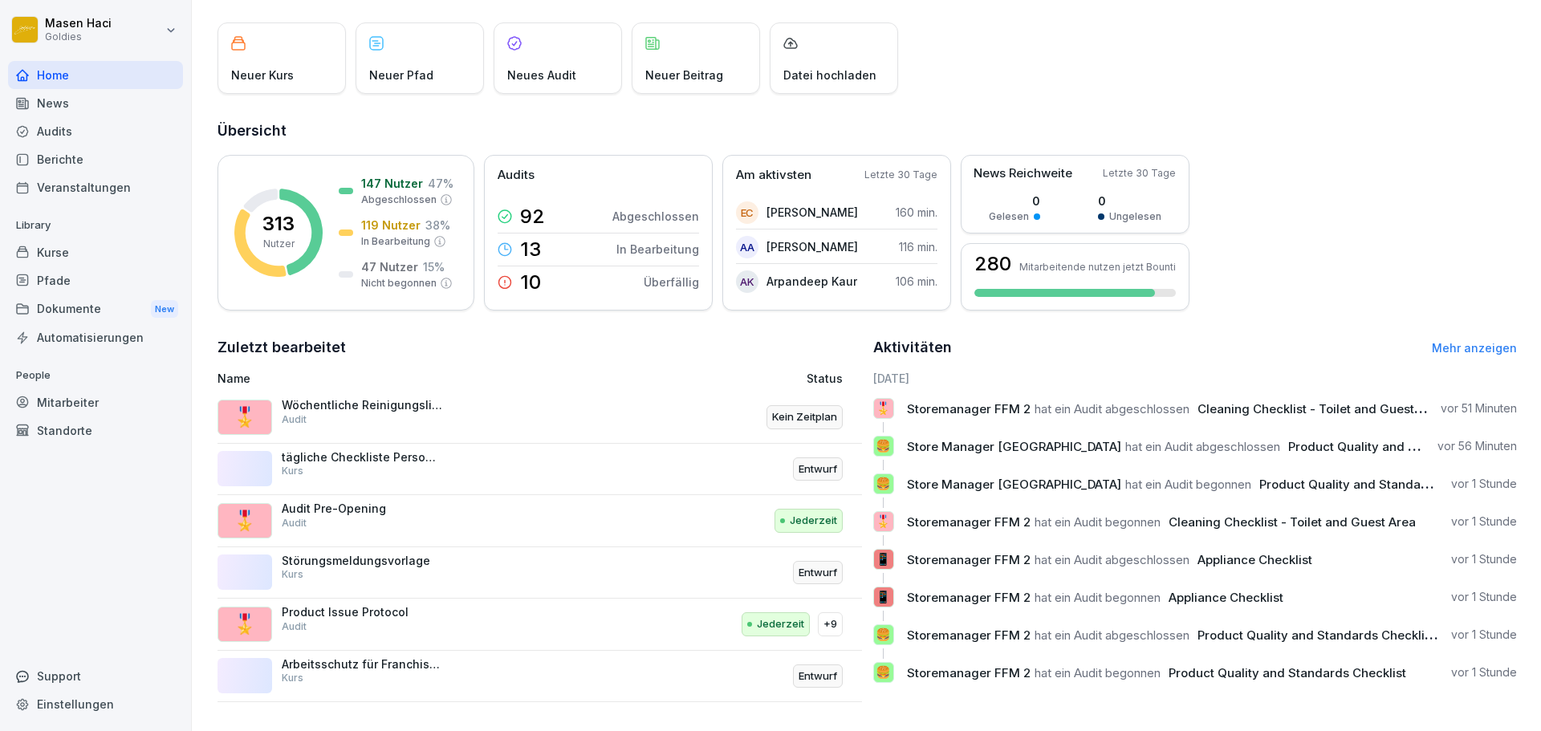
click at [348, 450] on p "tägliche Checkliste Personalräume" at bounding box center [362, 457] width 161 height 14
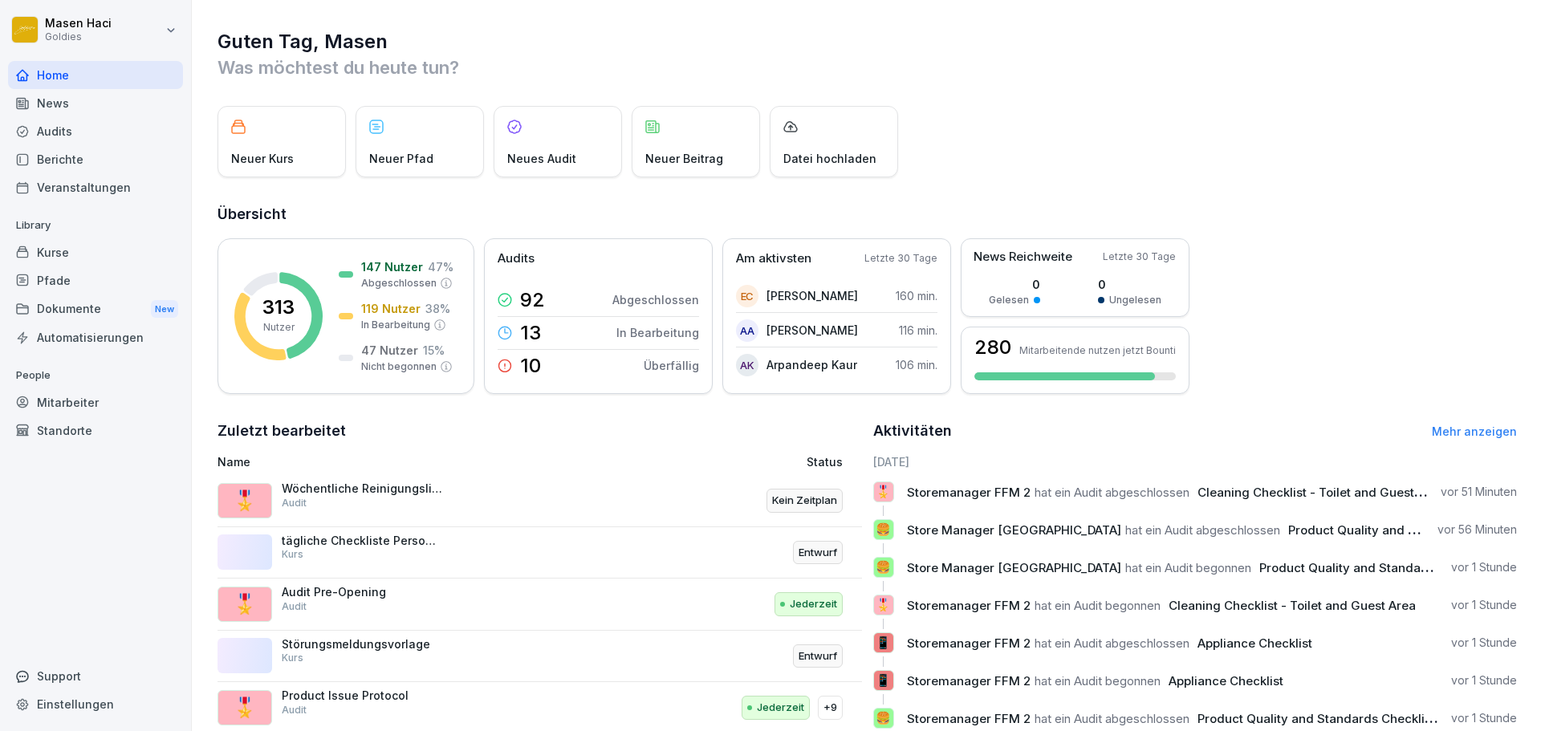
click at [437, 503] on div "Wöchentliche Reinigungsliste Personalräume Audit" at bounding box center [362, 496] width 161 height 29
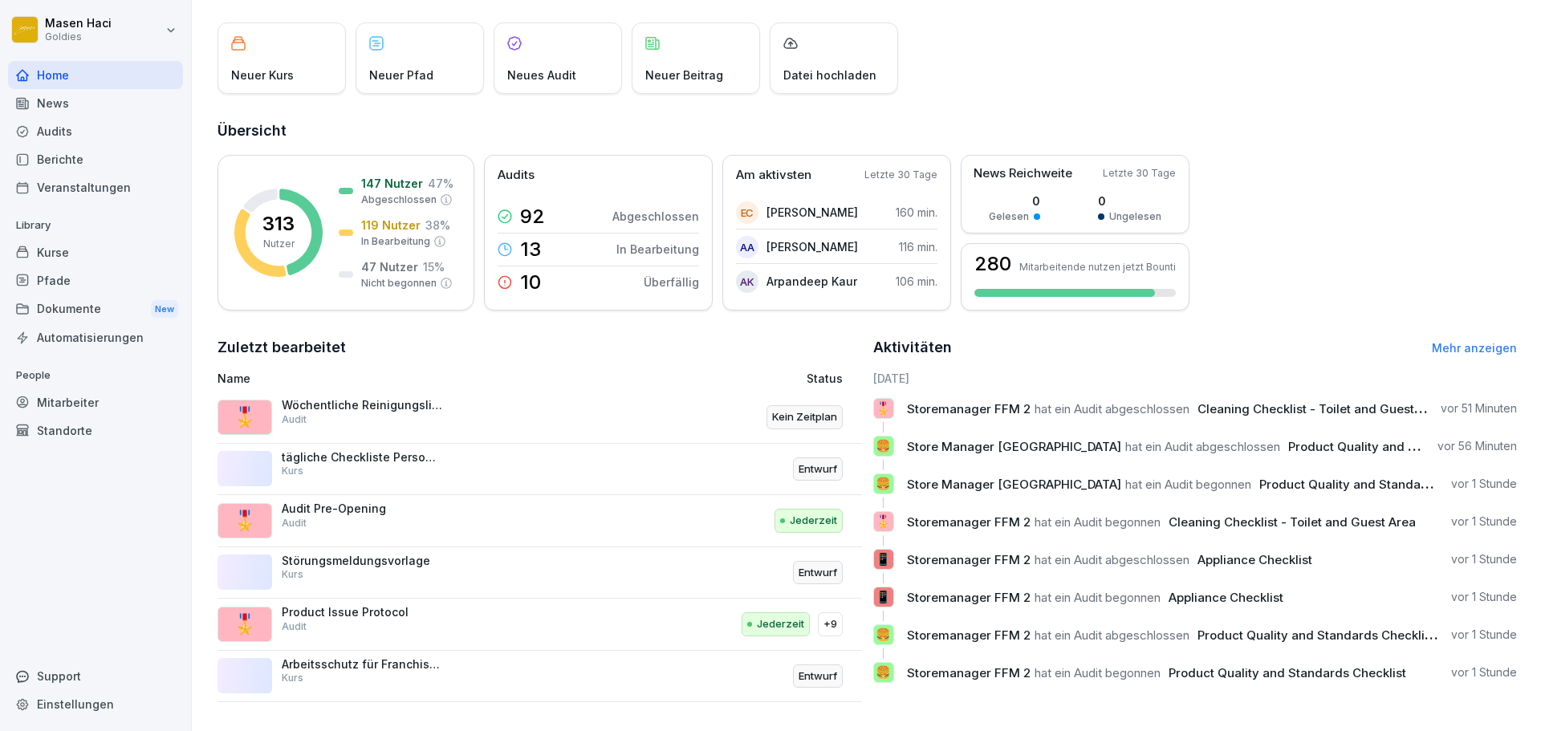
scroll to position [96, 0]
click at [421, 502] on p "Audit Pre-Opening" at bounding box center [362, 509] width 161 height 14
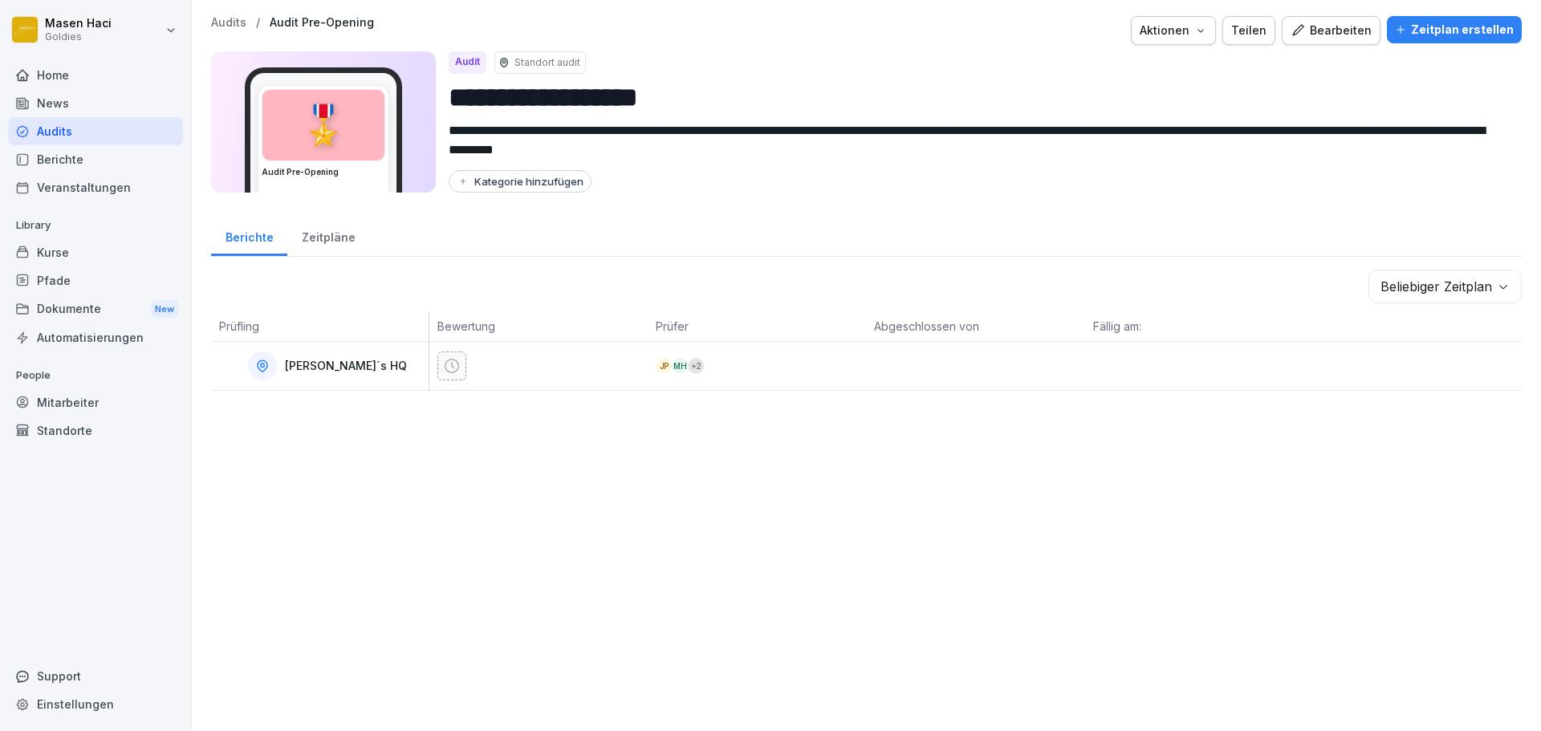
click at [322, 256] on div "Berichte Zeitpläne" at bounding box center [866, 236] width 1311 height 42
click at [1308, 23] on div "Bearbeiten" at bounding box center [1331, 31] width 81 height 18
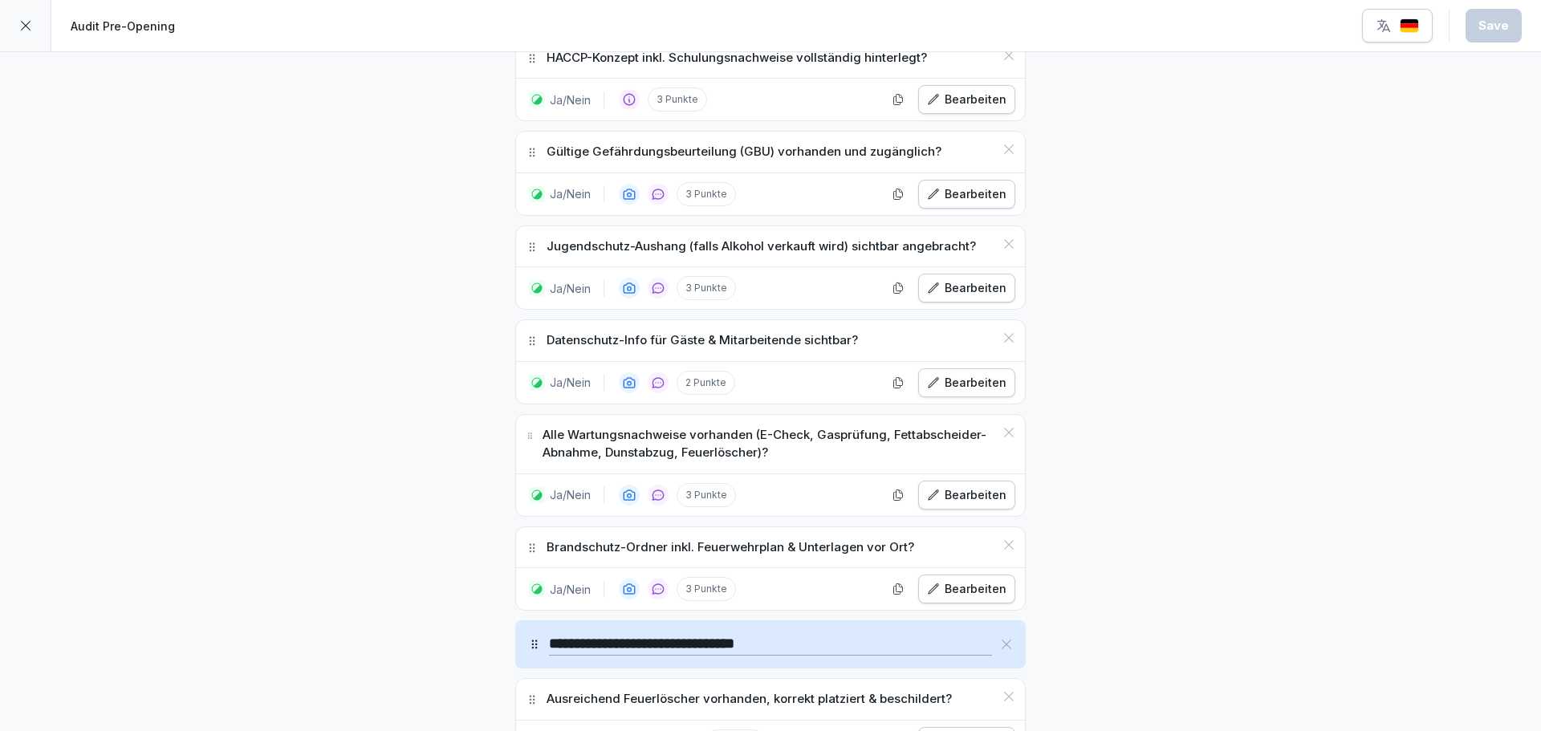
scroll to position [1894, 0]
click at [776, 256] on div "Jugendschutz-Aushang (falls Alkohol verkauft wird) sichtbar angebracht?" at bounding box center [770, 246] width 509 height 41
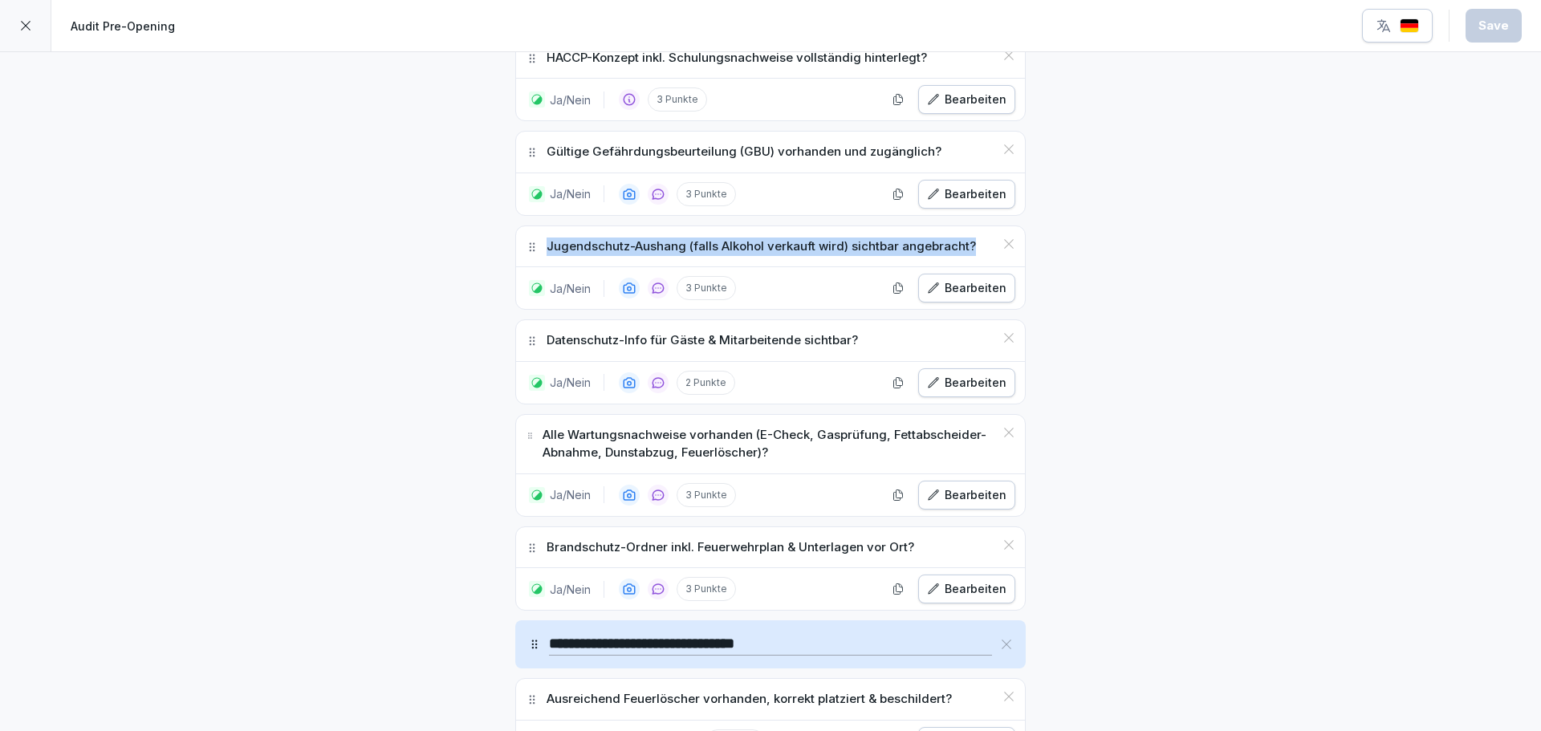
click at [776, 256] on div "Jugendschutz-Aushang (falls Alkohol verkauft wird) sichtbar angebracht?" at bounding box center [770, 246] width 509 height 41
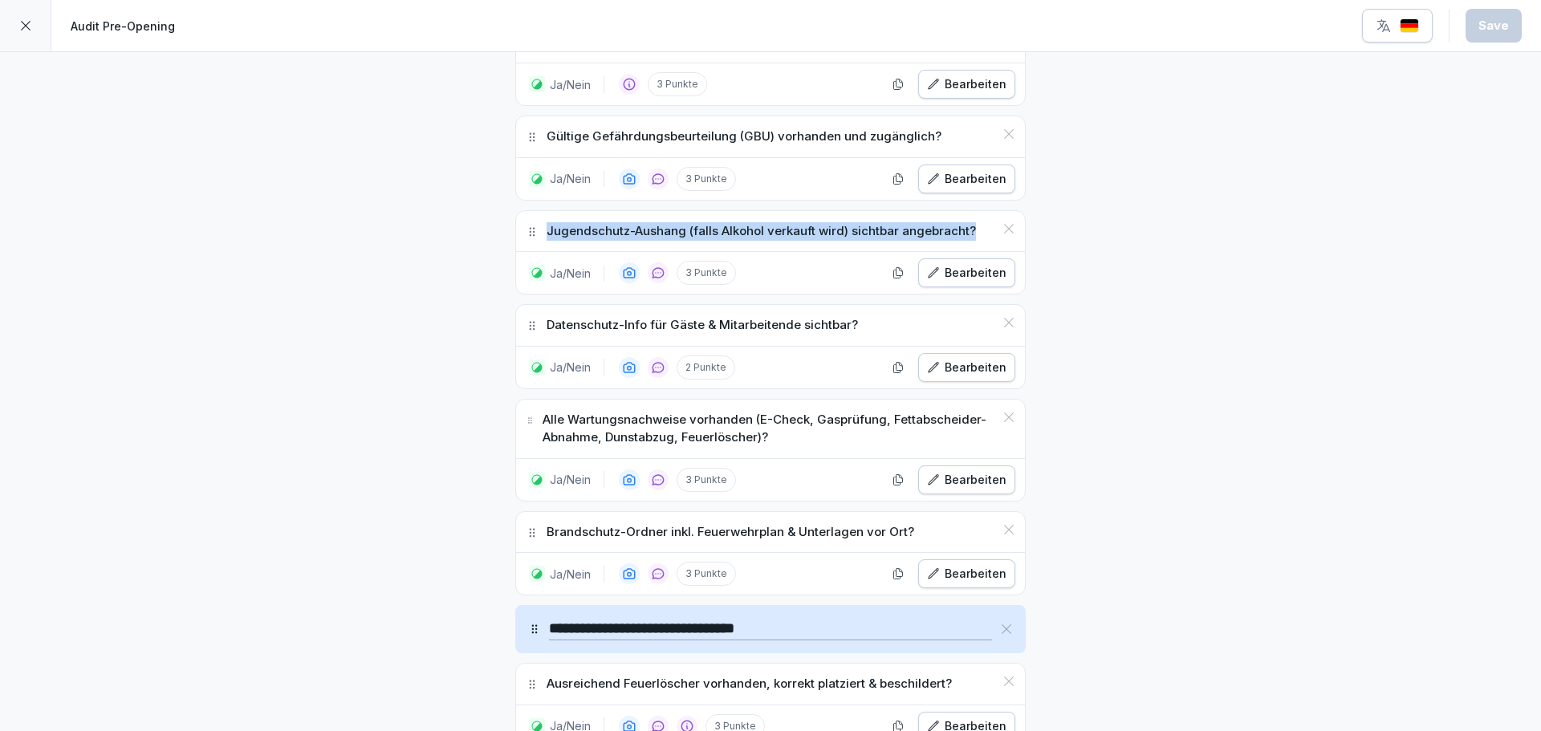
scroll to position [1915, 0]
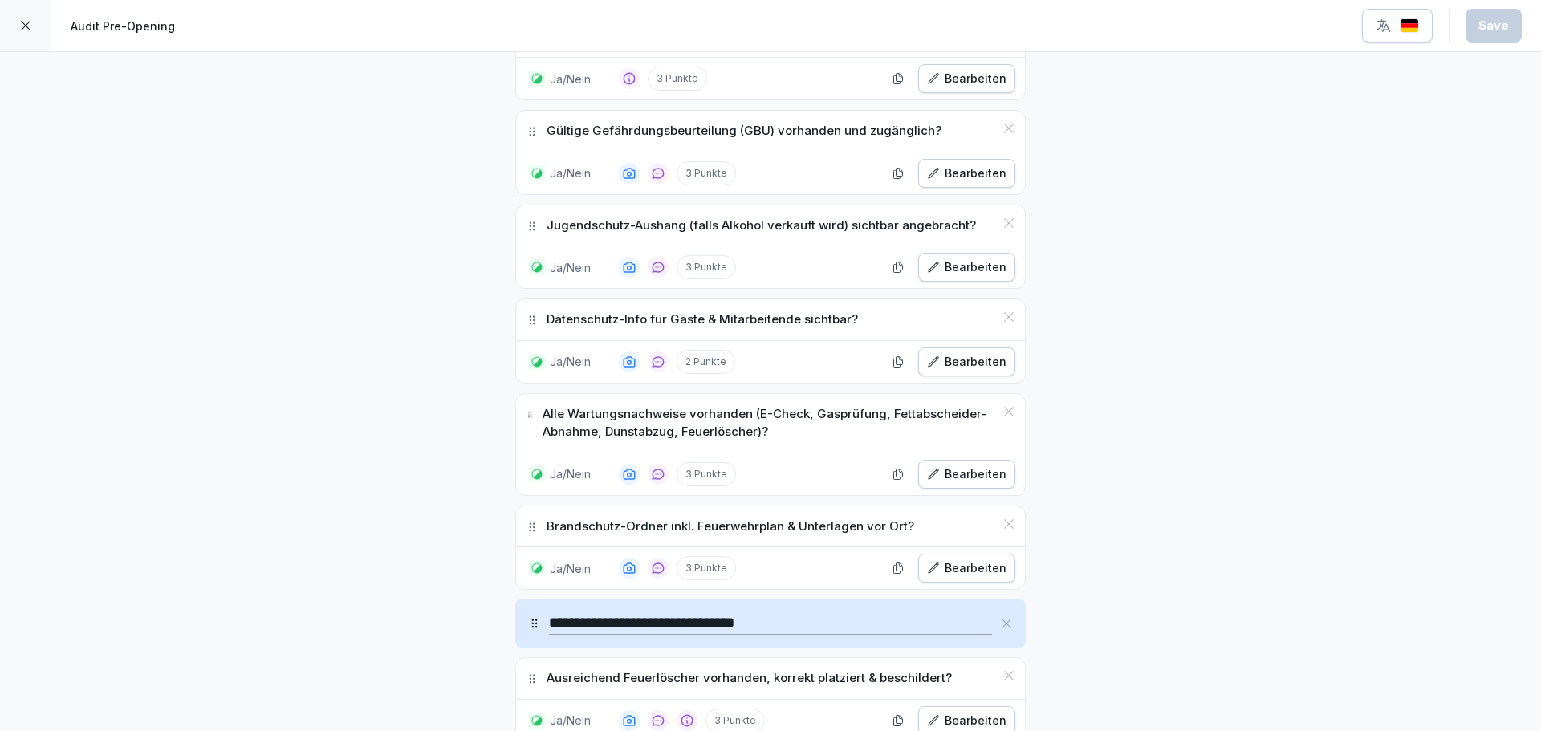
click at [772, 308] on div "Datenschutz-Info für Gäste & Mitarbeitende sichtbar?" at bounding box center [770, 319] width 509 height 41
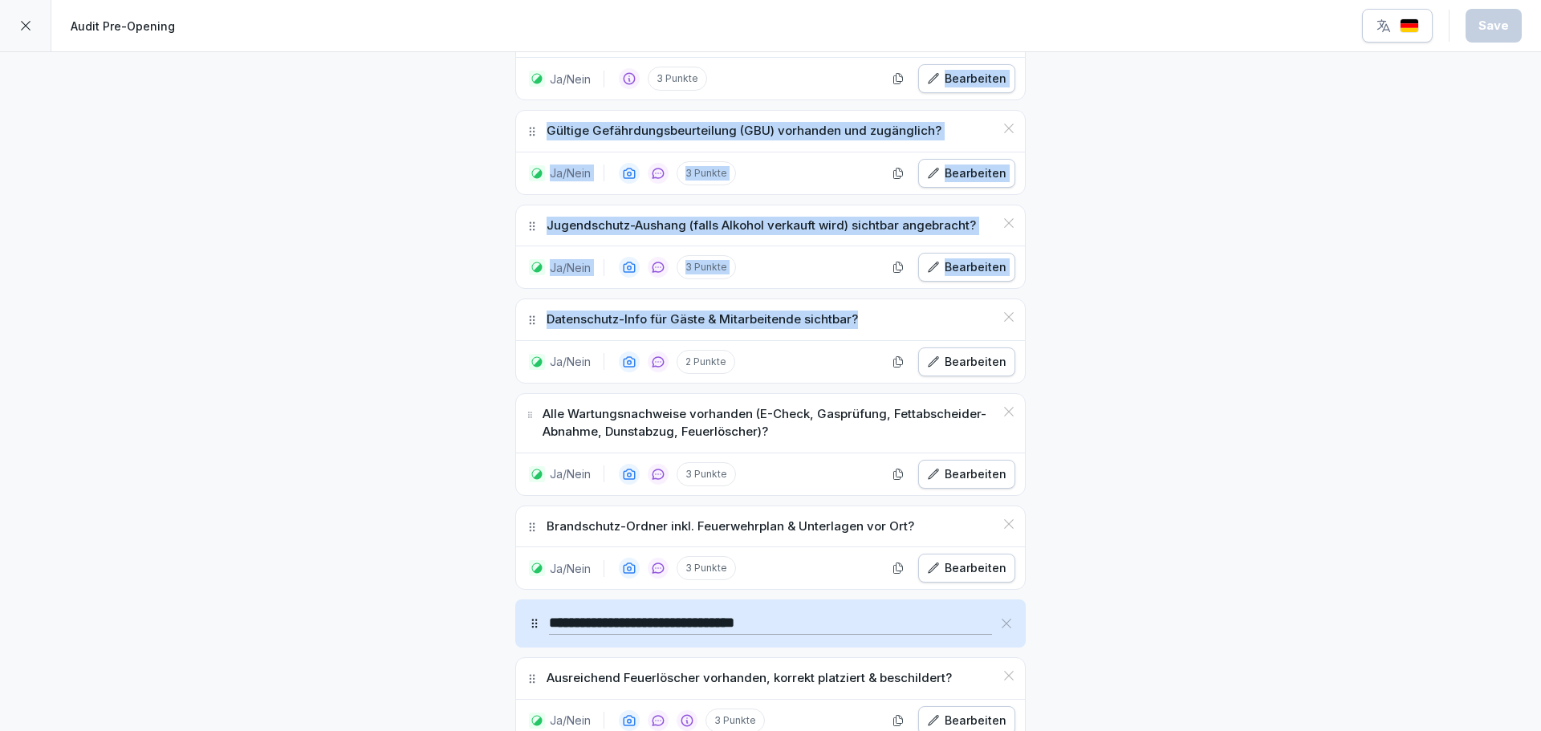
drag, startPoint x: 772, startPoint y: 308, endPoint x: 894, endPoint y: 104, distance: 238.3
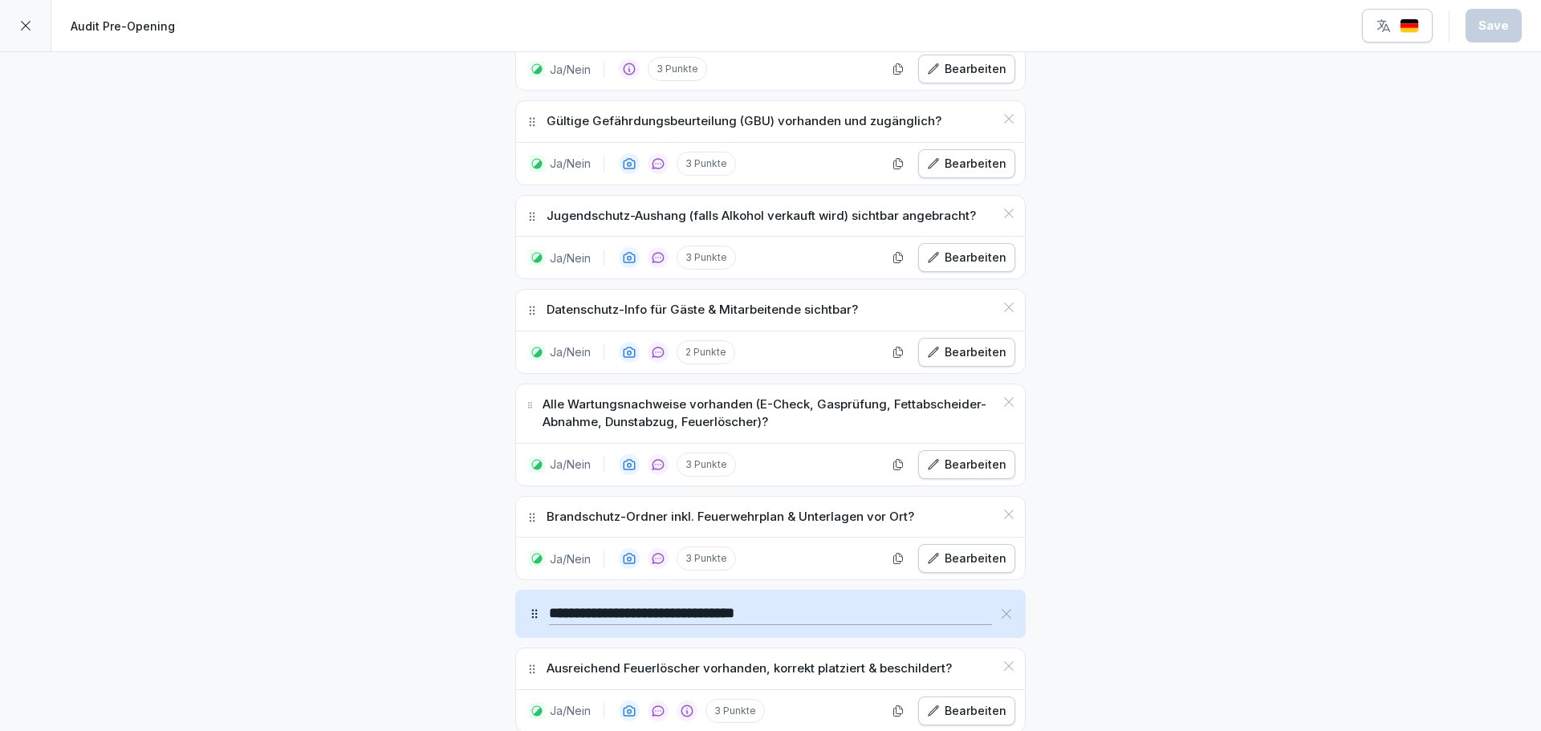
scroll to position [1935, 0]
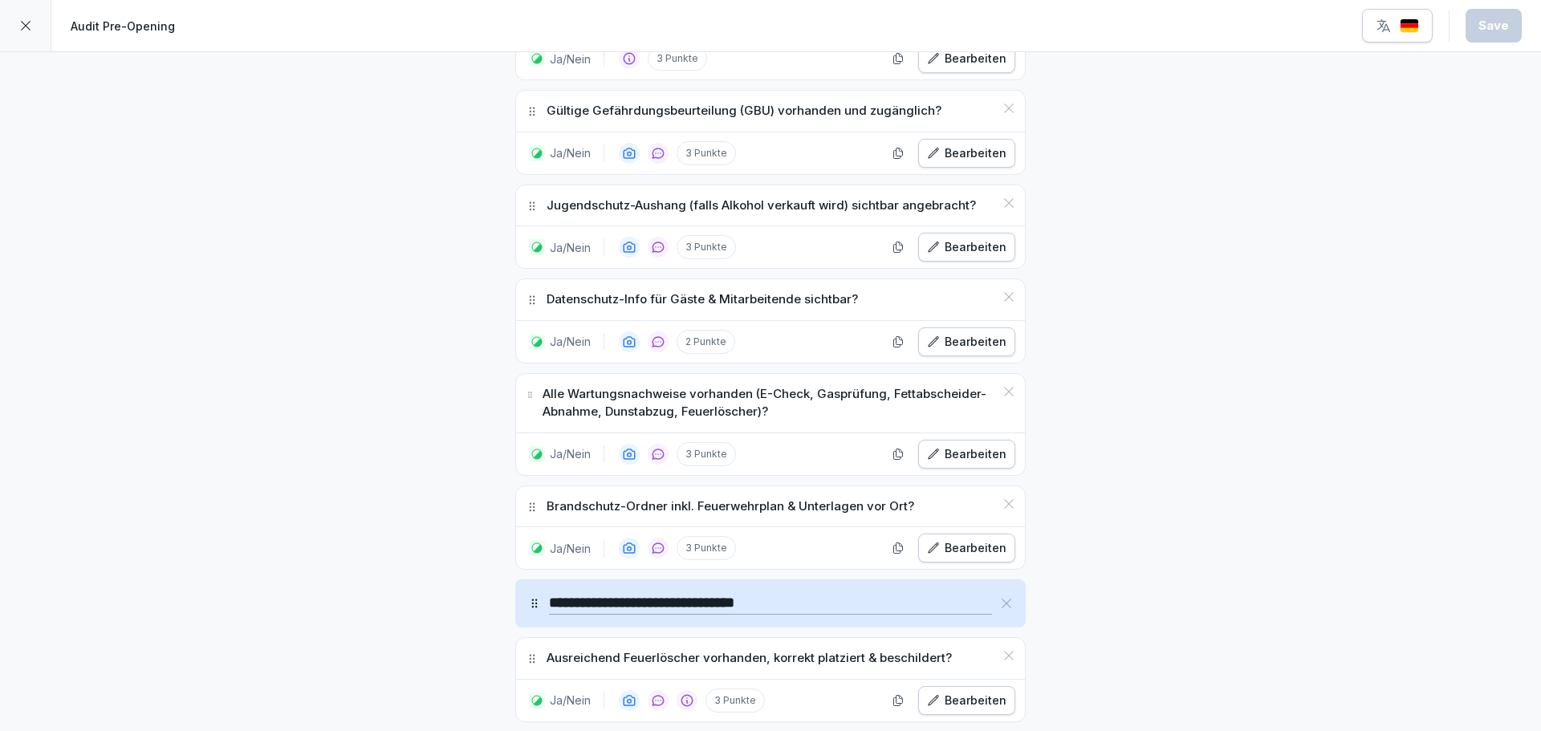
click at [684, 170] on div "Ja/Nein 3 Punkte Bearbeiten" at bounding box center [770, 153] width 509 height 42
click at [690, 154] on p "3 Punkte" at bounding box center [706, 153] width 59 height 24
click at [657, 152] on icon at bounding box center [658, 153] width 14 height 14
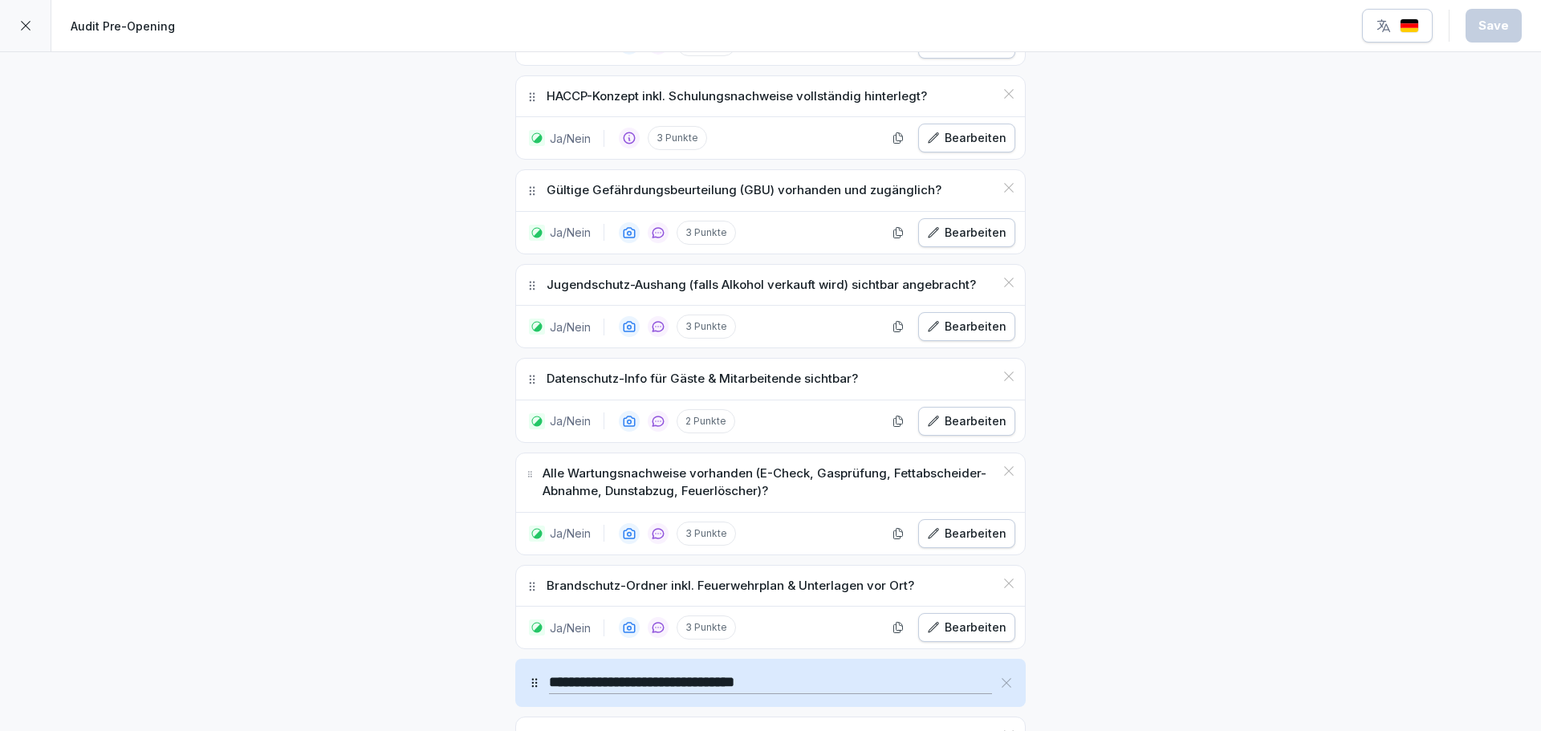
scroll to position [1864, 0]
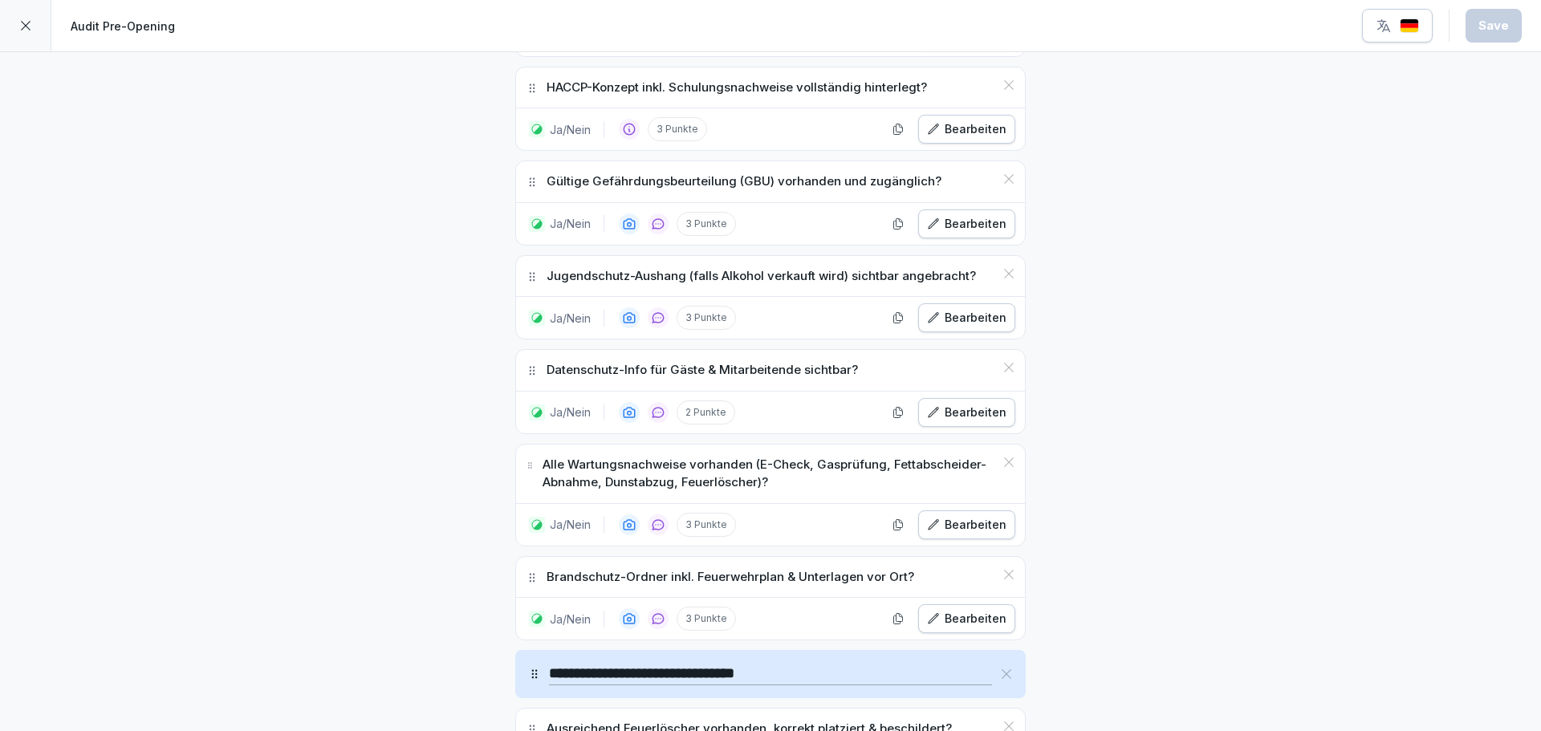
click at [690, 177] on p "Gültige Gefährdungsbeurteilung (GBU) vorhanden und zugänglich?" at bounding box center [744, 182] width 395 height 18
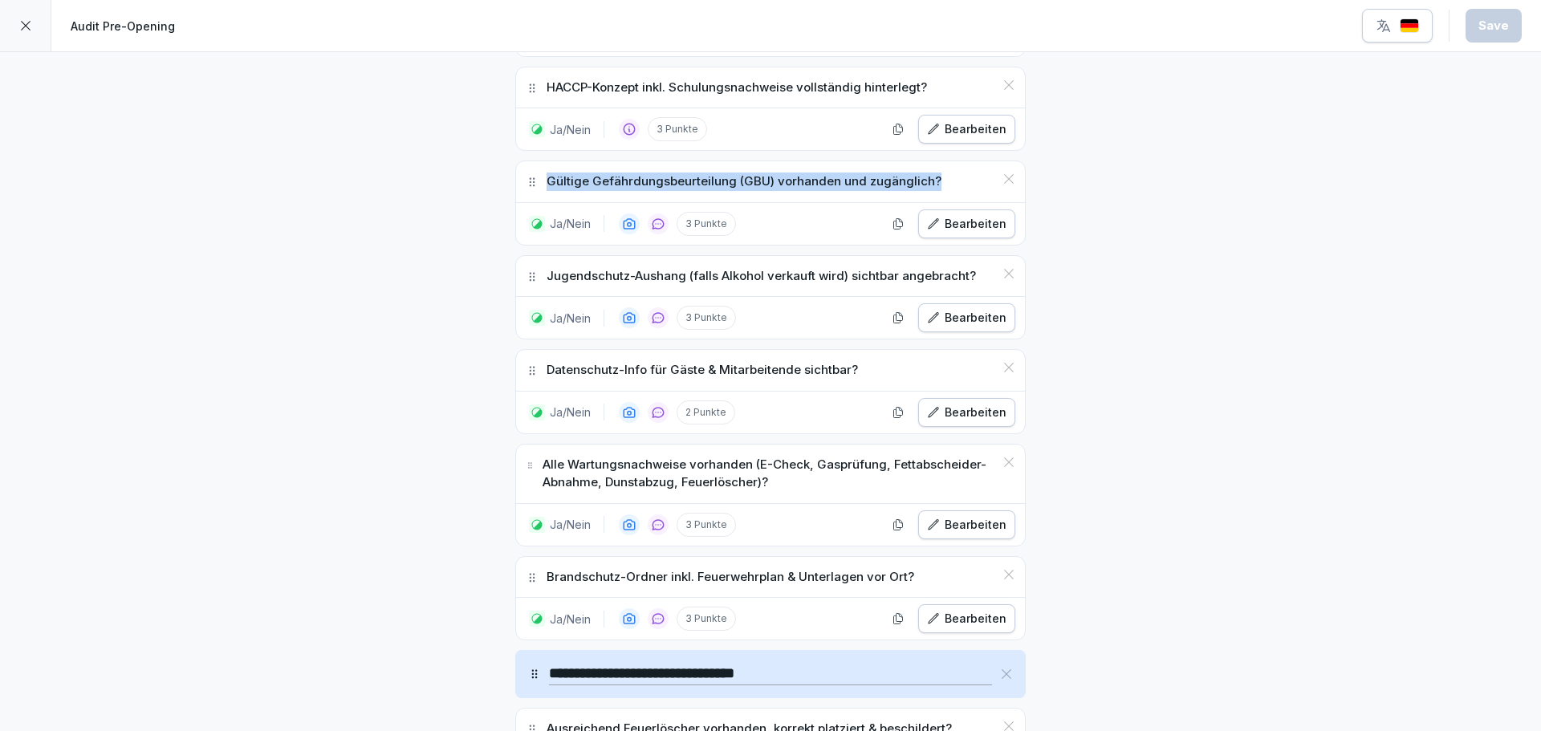
click at [690, 177] on p "Gültige Gefährdungsbeurteilung (GBU) vorhanden und zugänglich?" at bounding box center [744, 182] width 395 height 18
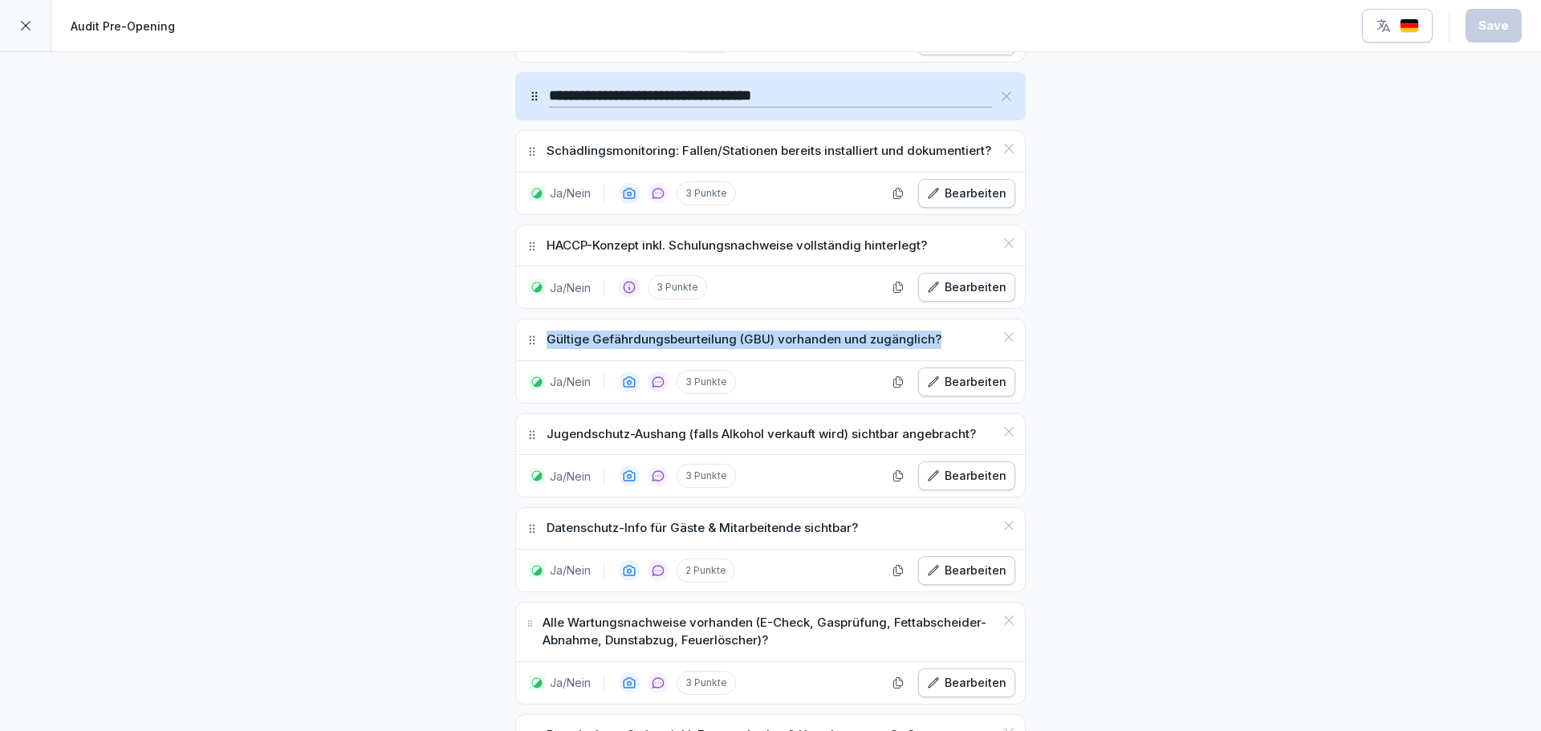
scroll to position [1705, 0]
